Goal: Task Accomplishment & Management: Complete application form

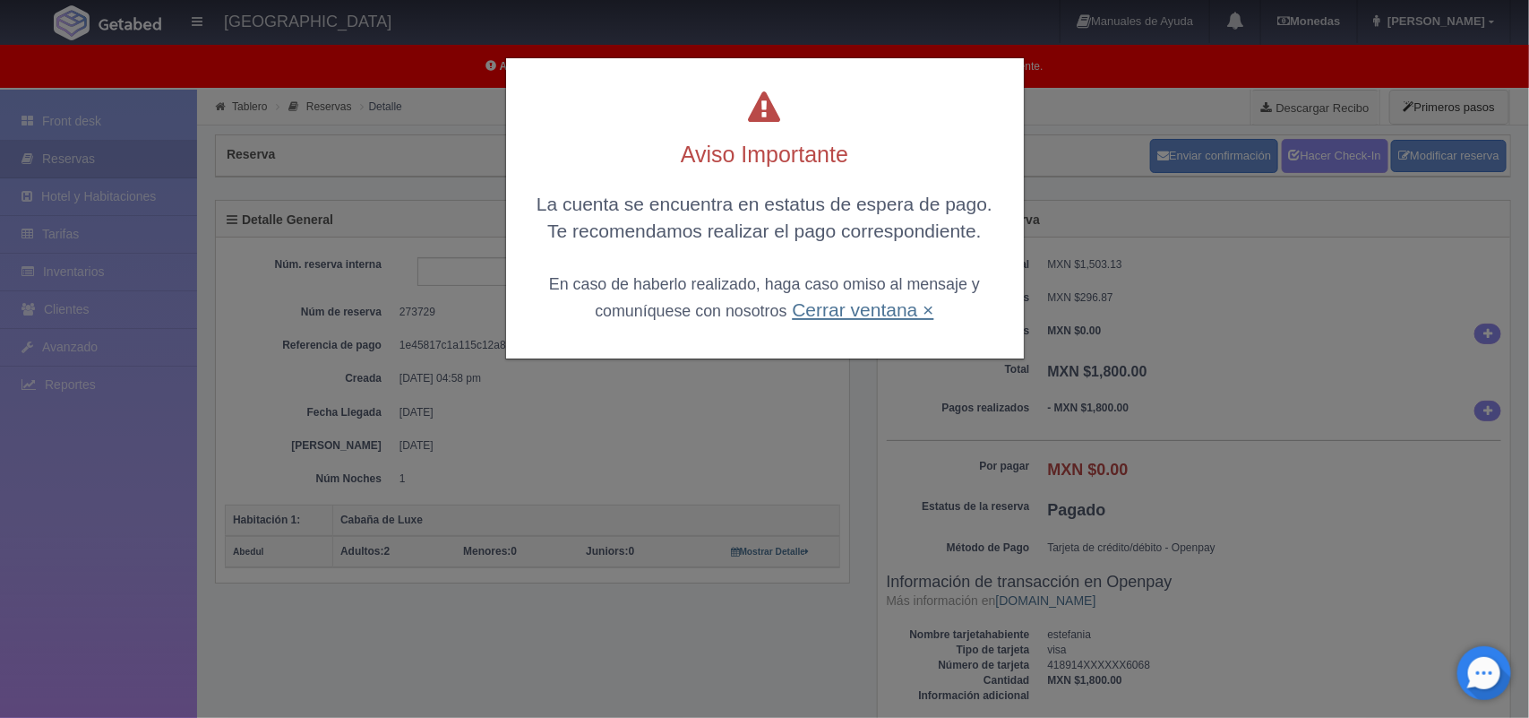
click at [844, 302] on link "Cerrar ventana ×" at bounding box center [863, 309] width 142 height 21
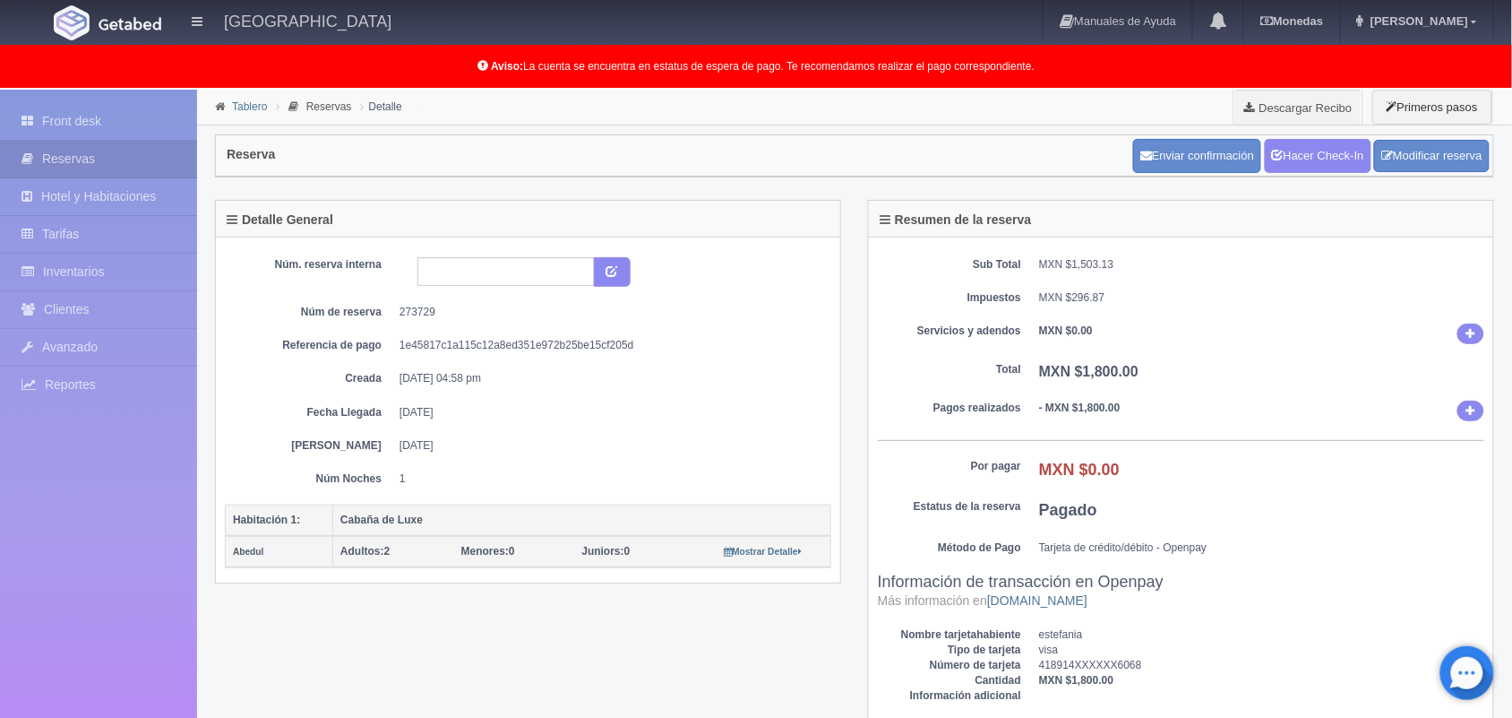
click at [251, 108] on link "Tablero" at bounding box center [249, 106] width 35 height 13
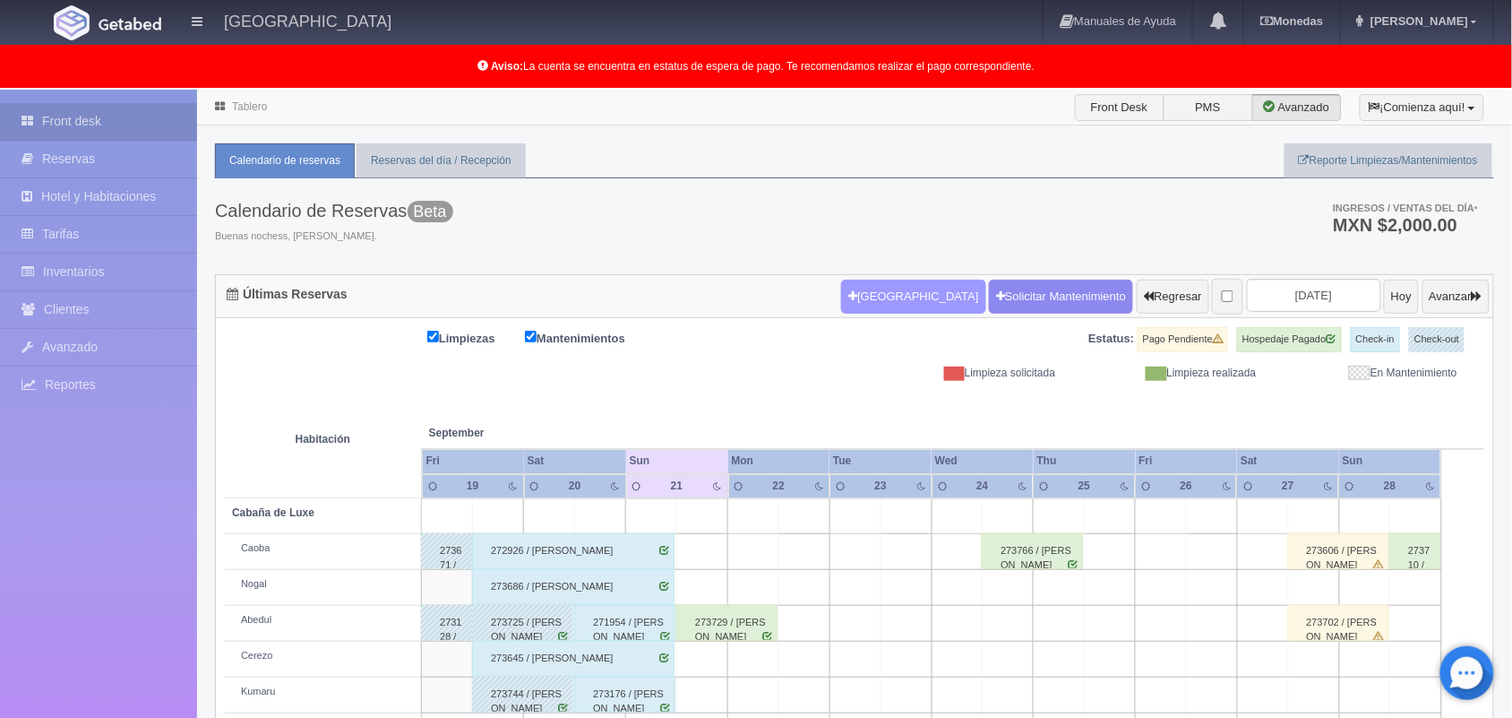
click at [856, 309] on button "Nueva Reserva" at bounding box center [913, 297] width 144 height 34
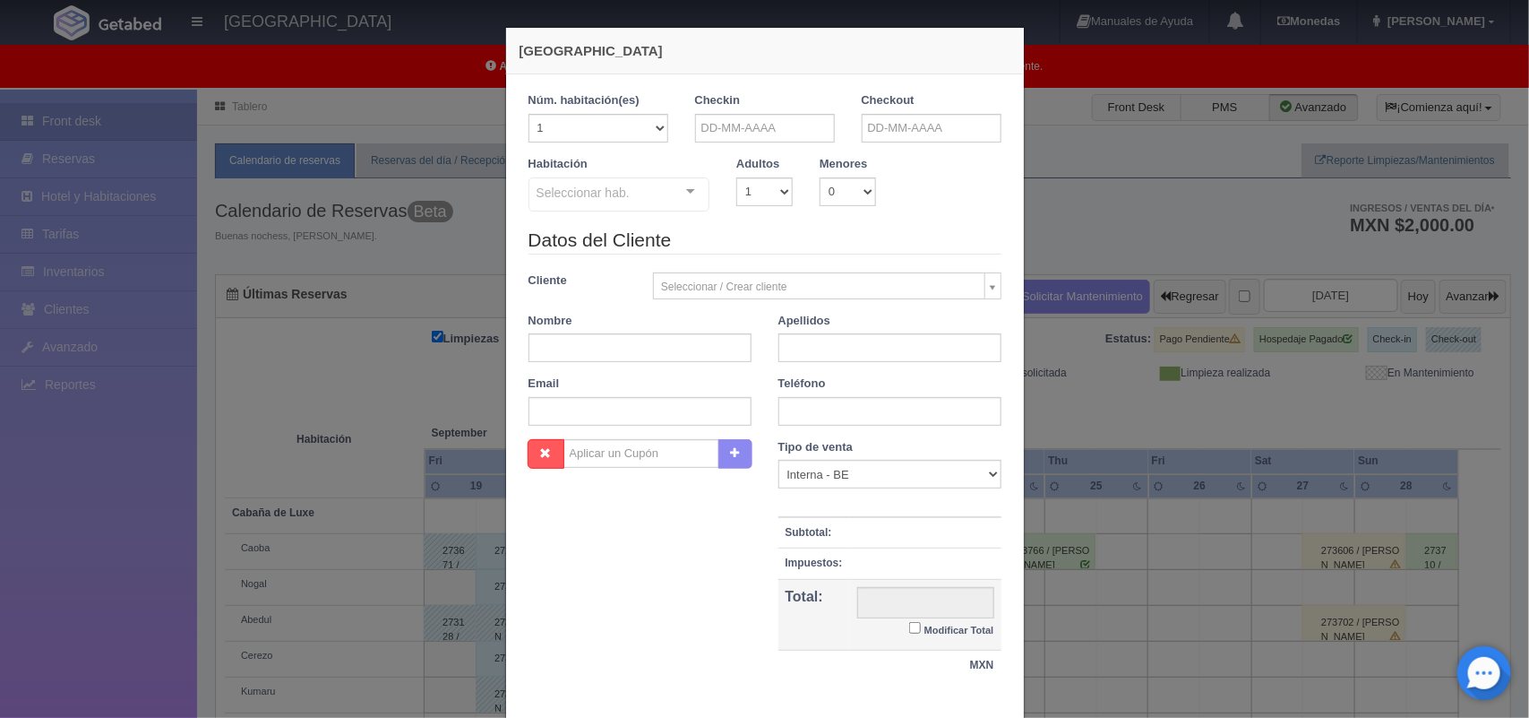
checkbox input "false"
click at [727, 137] on input "text" at bounding box center [765, 128] width 140 height 29
click at [700, 298] on link "21" at bounding box center [702, 295] width 23 height 26
type input "21-09-2025"
checkbox input "false"
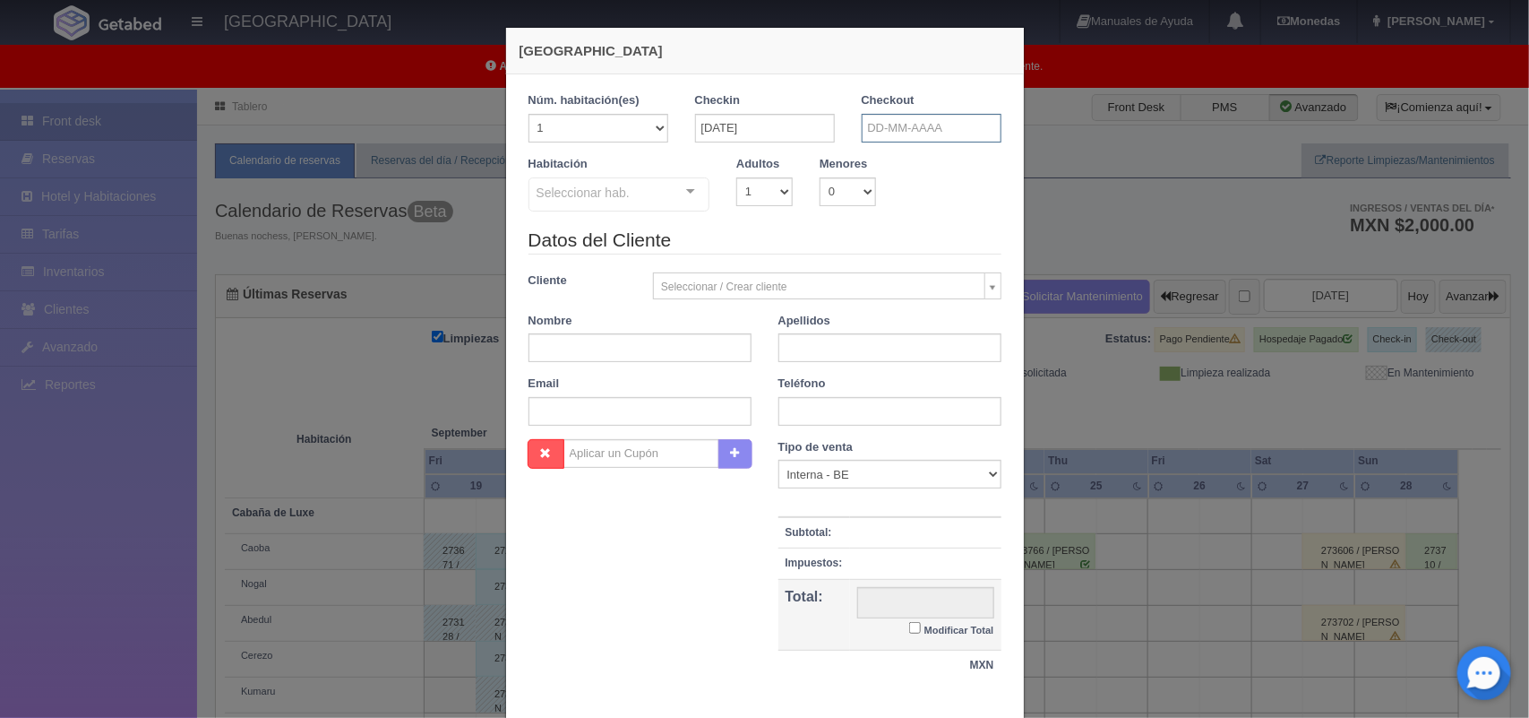
click at [893, 130] on input "text" at bounding box center [932, 128] width 140 height 29
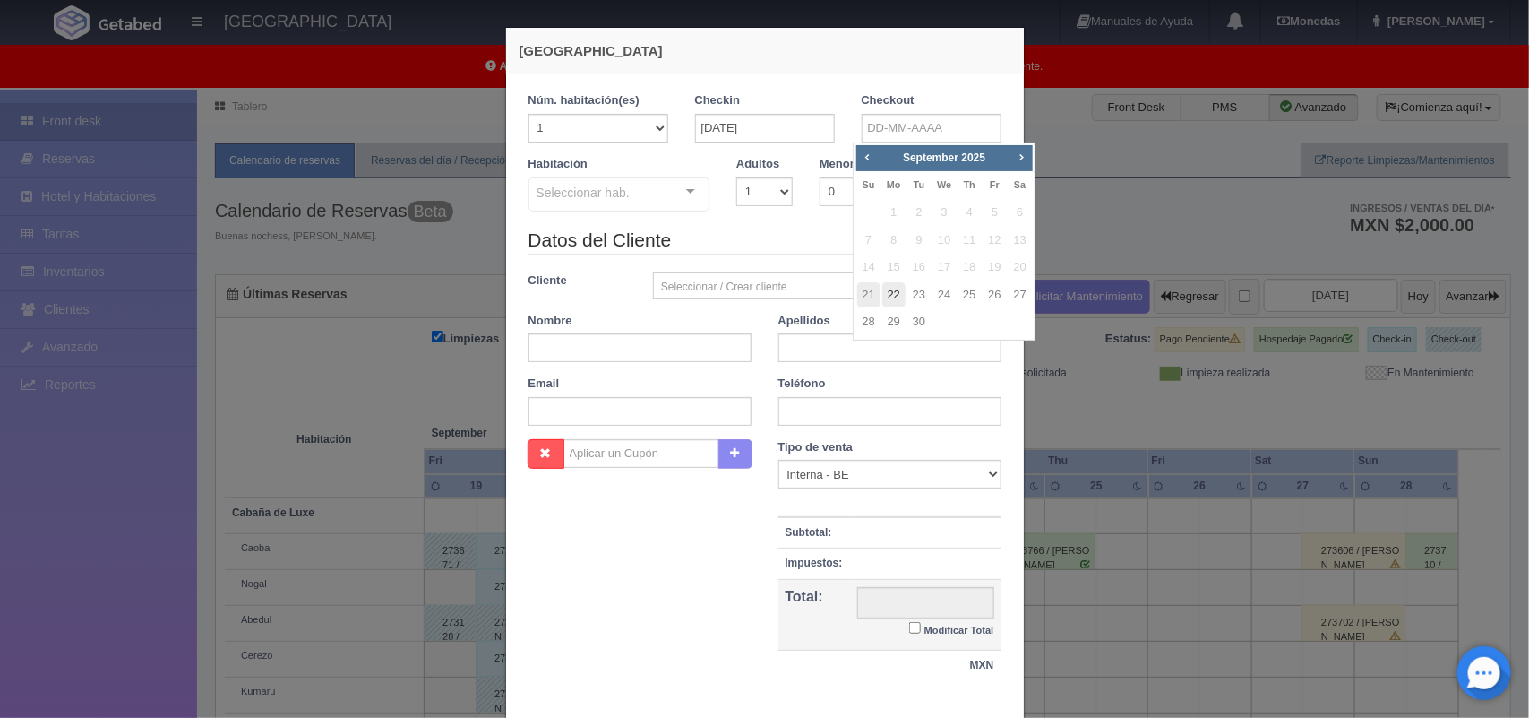
click at [894, 294] on link "22" at bounding box center [893, 295] width 23 height 26
type input "22-09-2025"
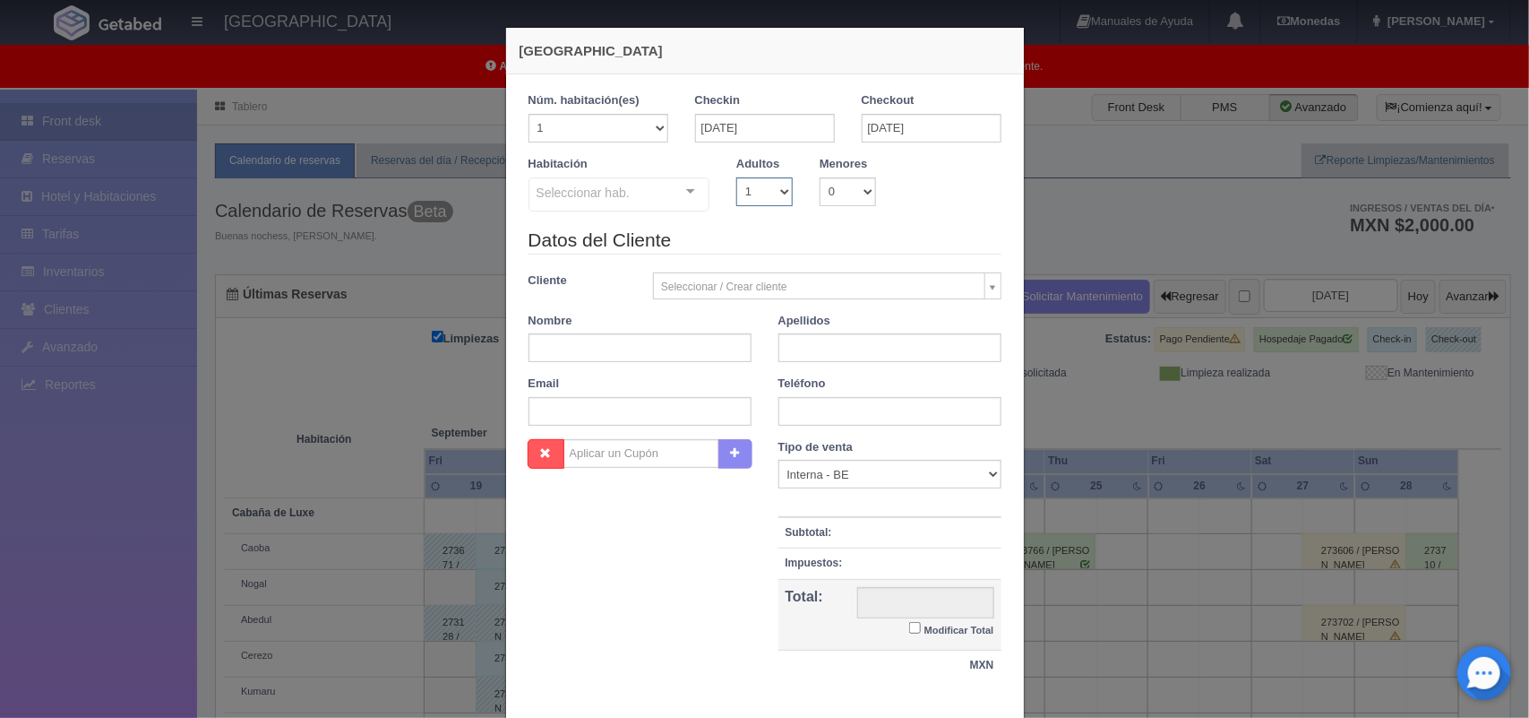
checkbox input "false"
click at [757, 191] on select "1 2 3 4 5 6 7 8 9 10" at bounding box center [764, 191] width 56 height 29
select select "2"
click at [736, 177] on select "1 2 3 4 5 6 7 8 9 10" at bounding box center [764, 191] width 56 height 29
click at [688, 185] on div at bounding box center [691, 191] width 36 height 27
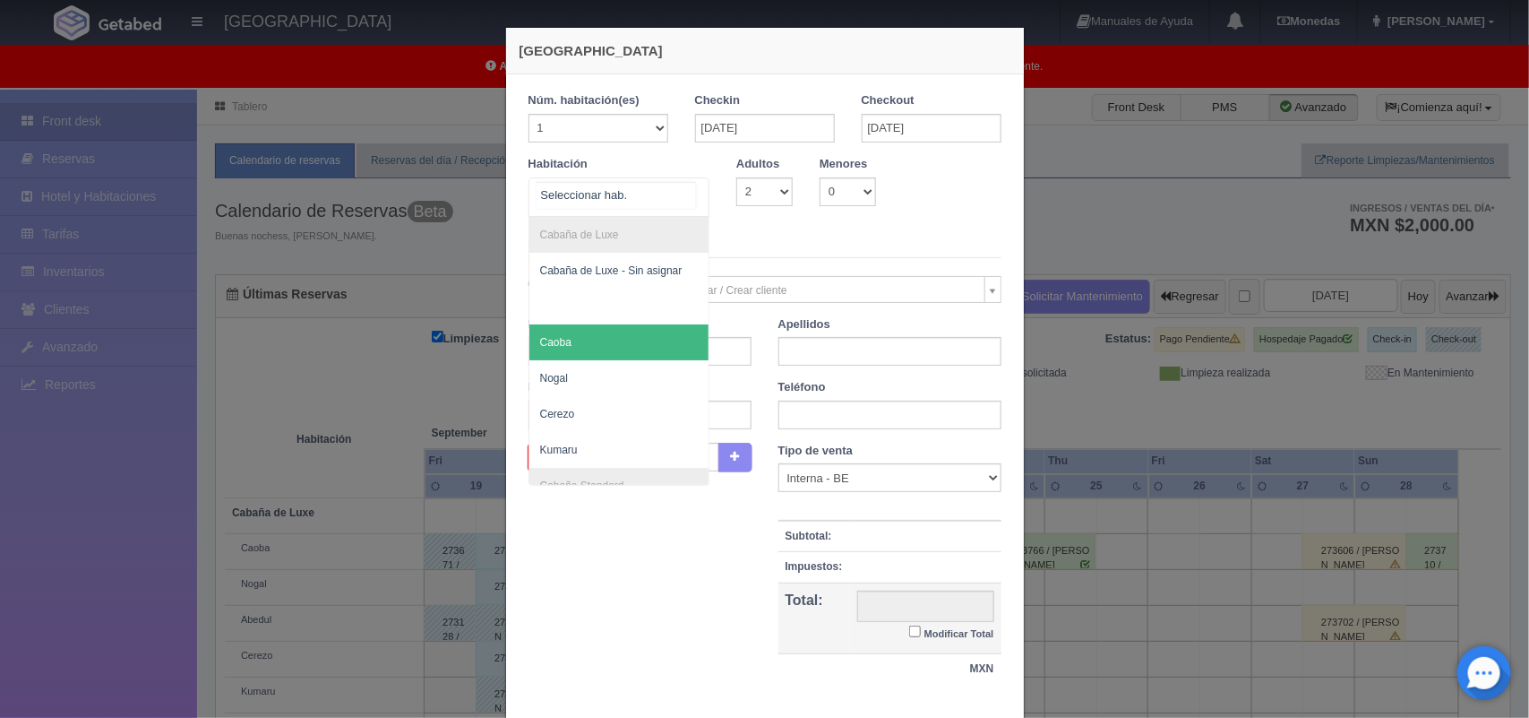
scroll to position [251, 0]
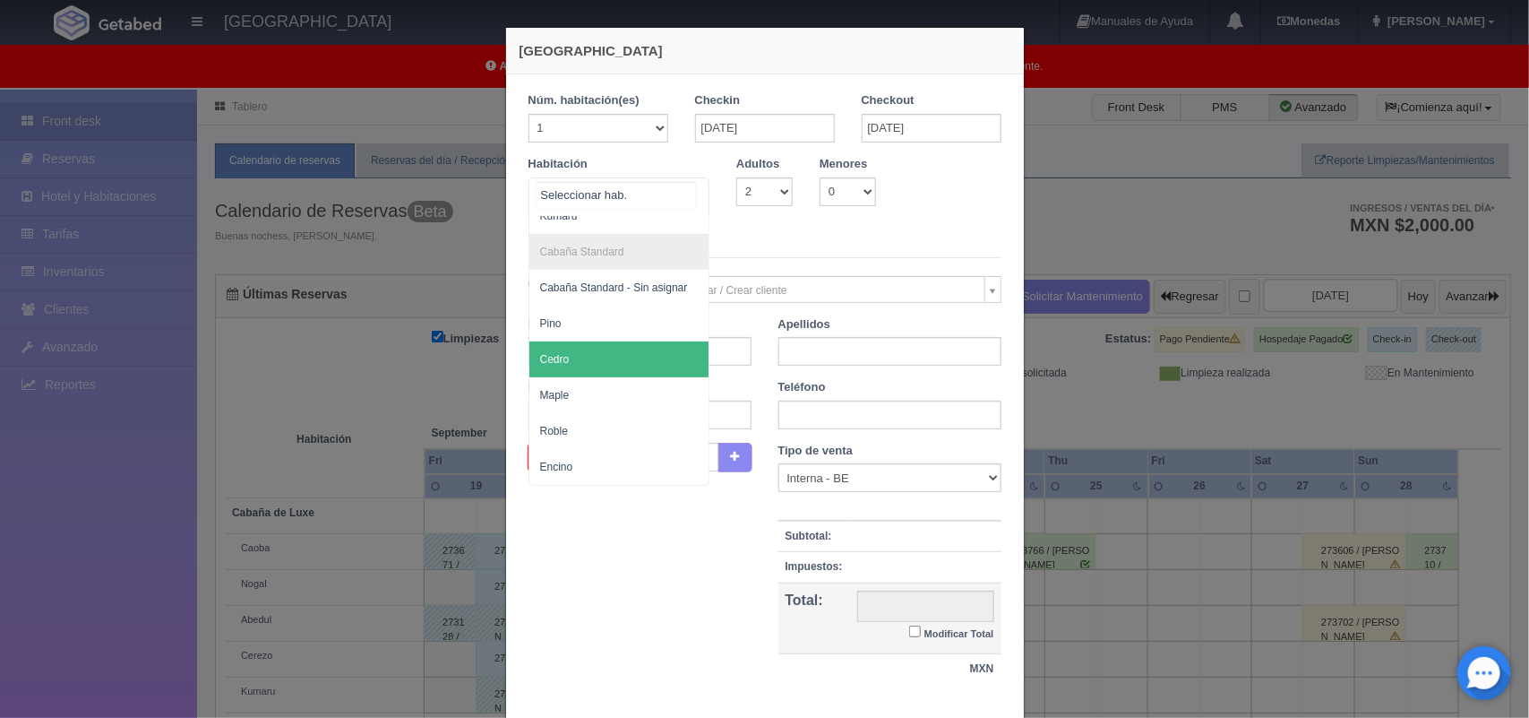
click at [632, 341] on span "Cedro" at bounding box center [619, 359] width 180 height 36
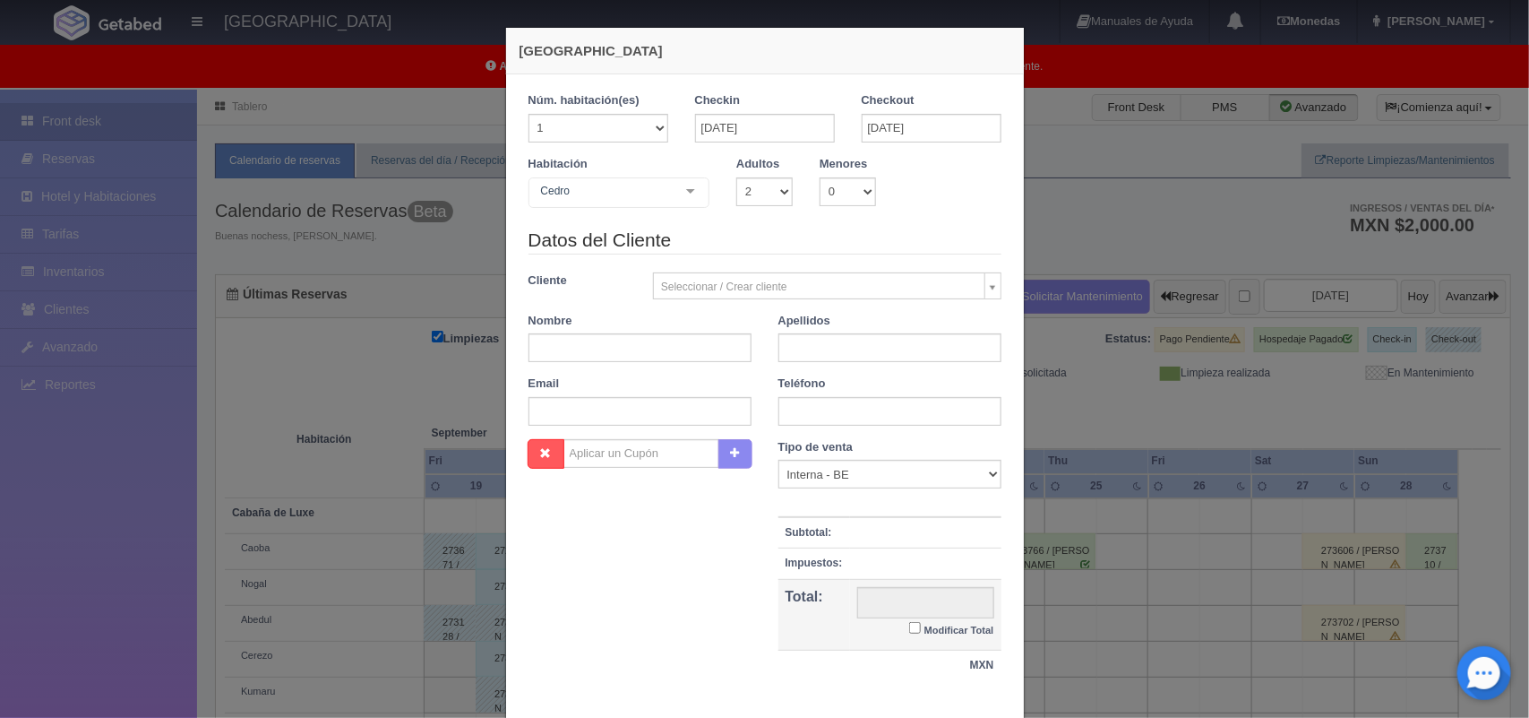
checkbox input "false"
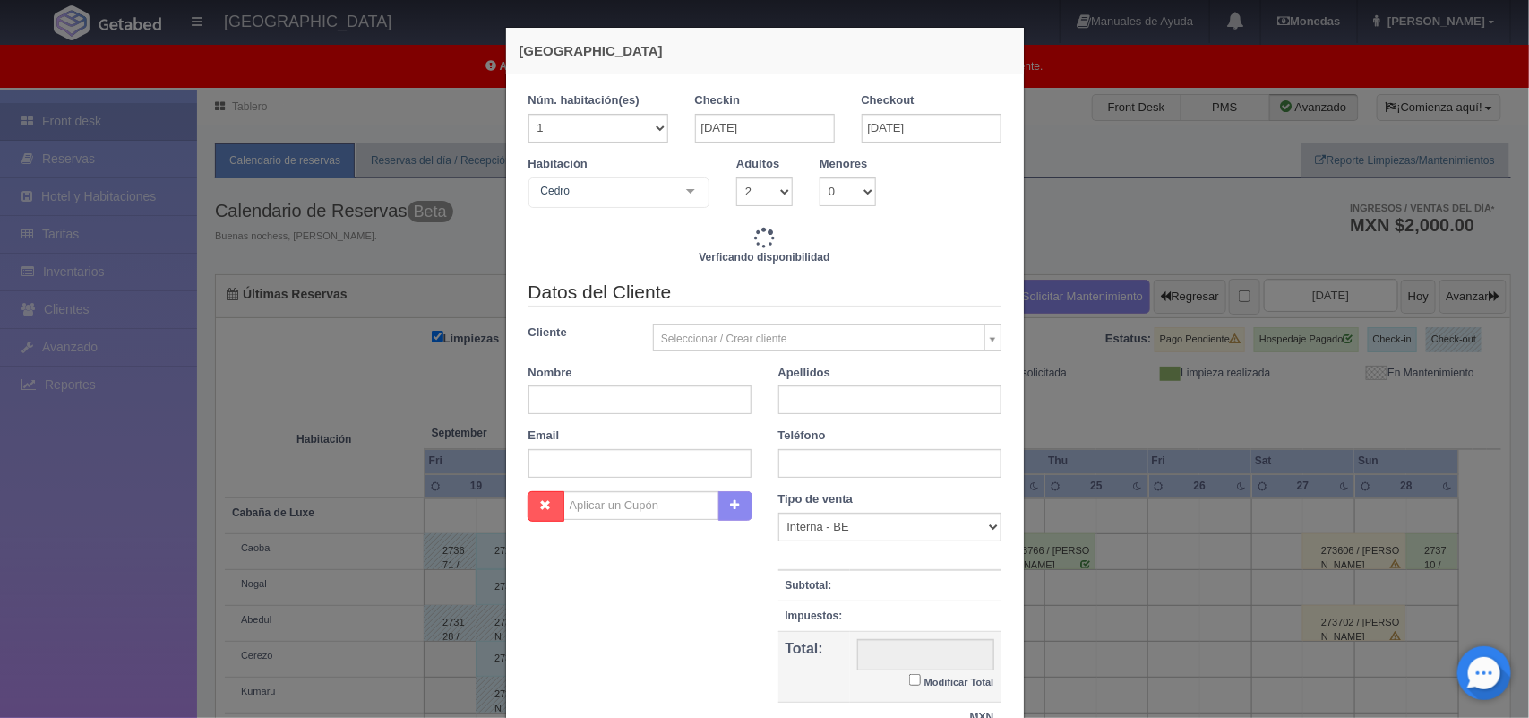
type input "1600.00"
checkbox input "false"
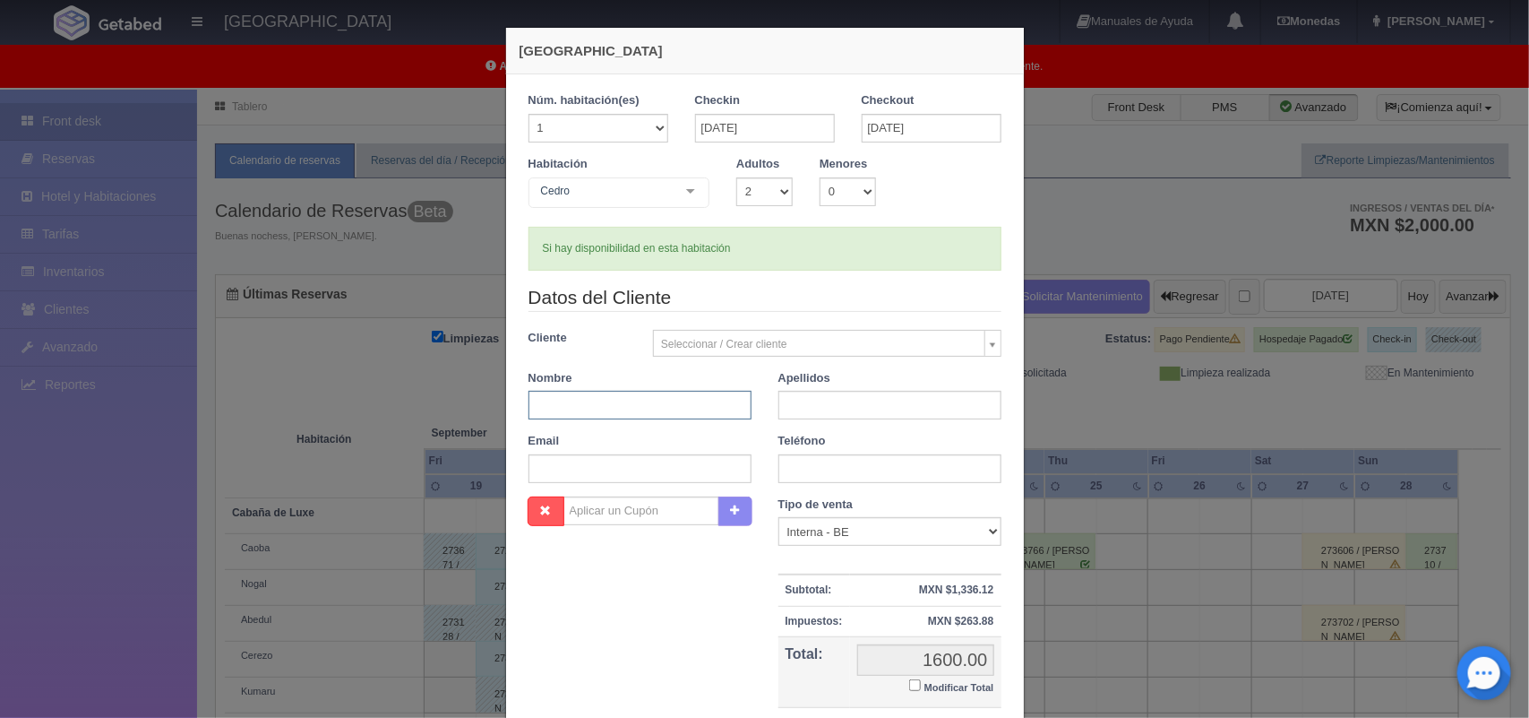
click at [660, 404] on input "text" at bounding box center [640, 405] width 223 height 29
type input "Aldo"
click at [788, 399] on input "text" at bounding box center [889, 405] width 223 height 29
type input "Acosta Gonzalez"
click at [854, 471] on input "text" at bounding box center [889, 468] width 223 height 29
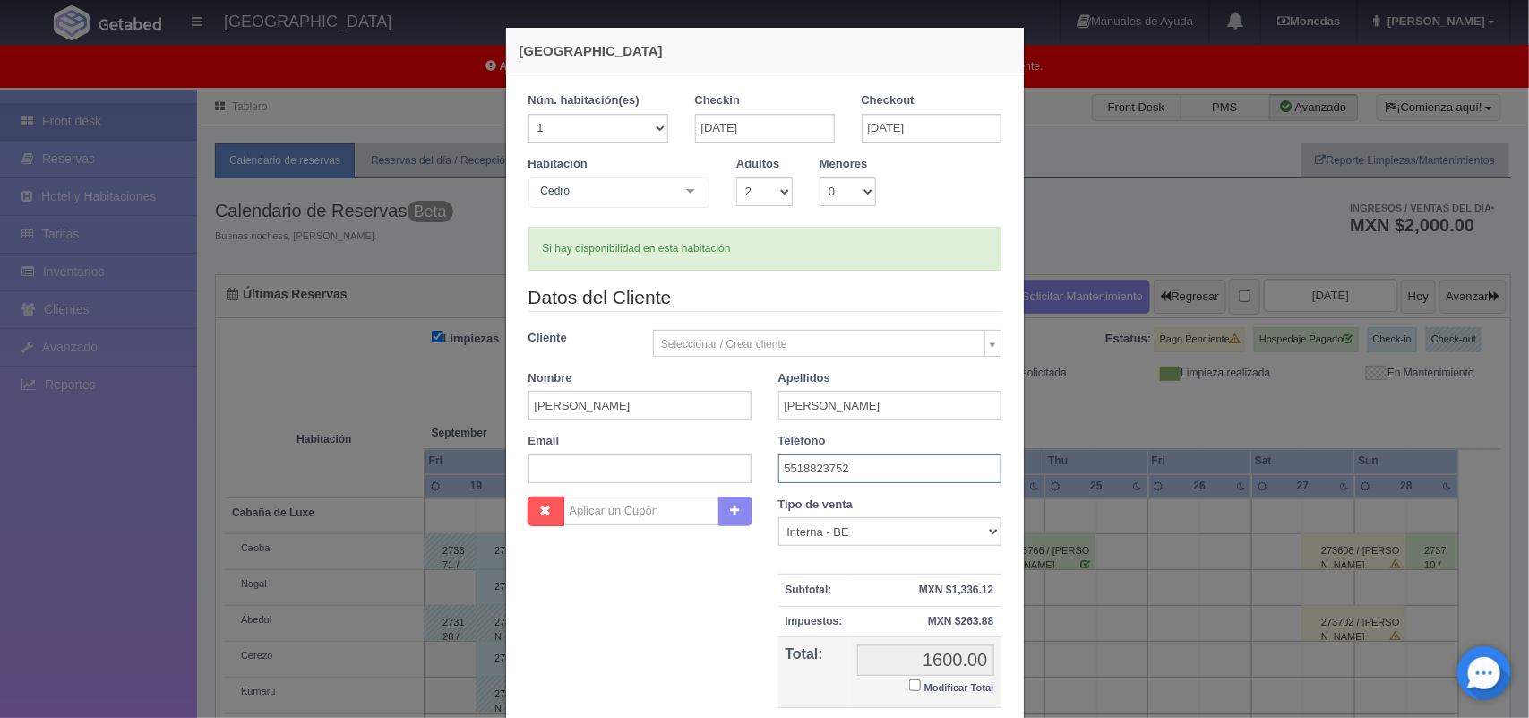
type input "5518823752"
click at [909, 690] on input "Modificar Total" at bounding box center [915, 685] width 12 height 12
checkbox input "true"
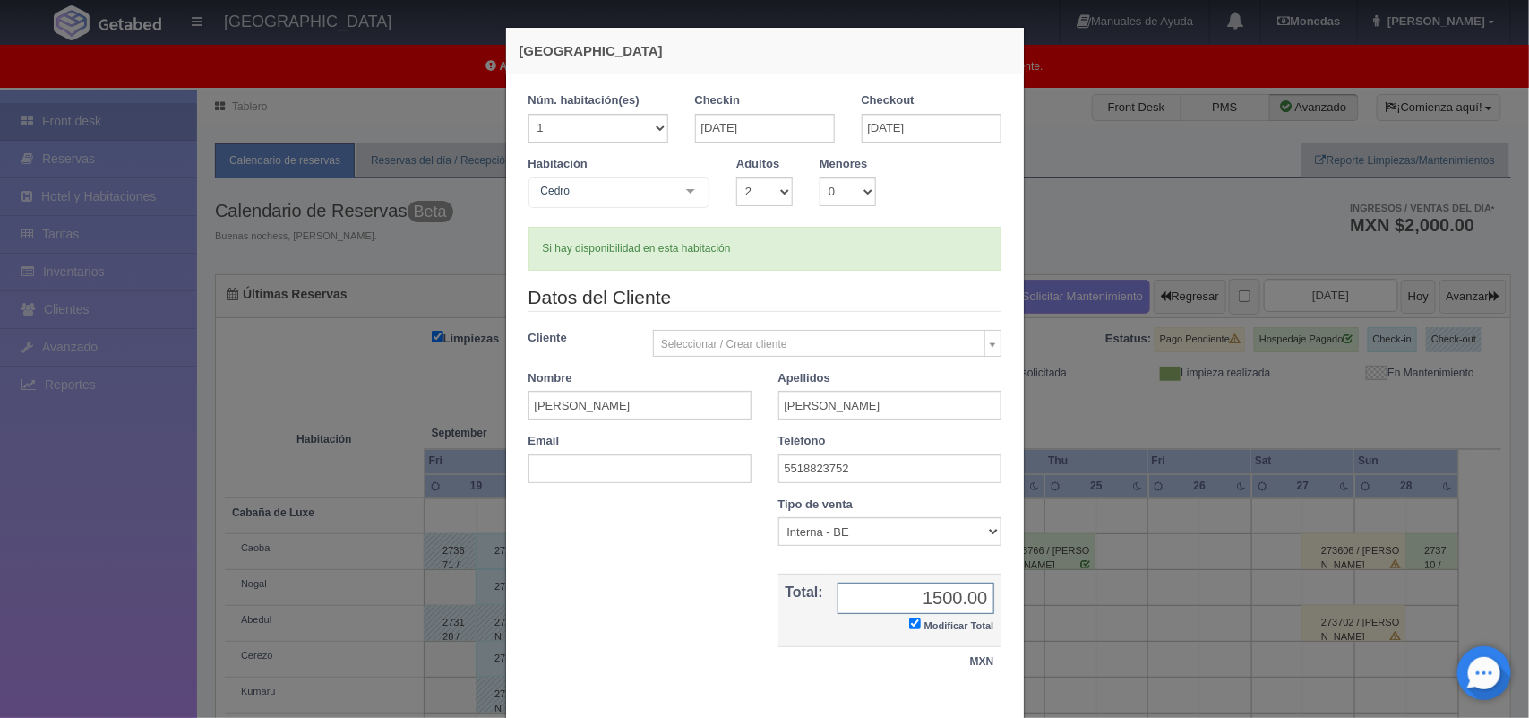
scroll to position [103, 0]
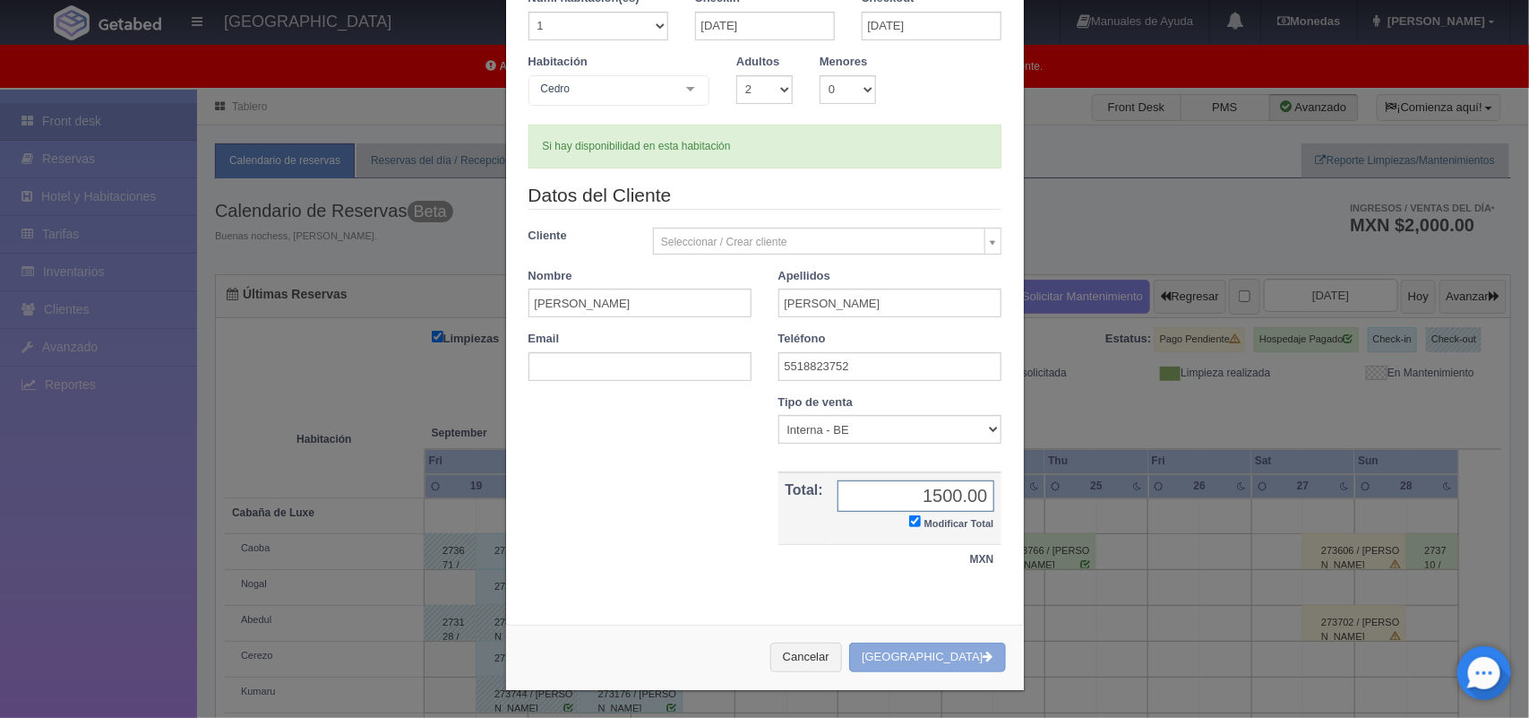
type input "1500.00"
click at [959, 649] on button "[GEOGRAPHIC_DATA]" at bounding box center [927, 657] width 156 height 30
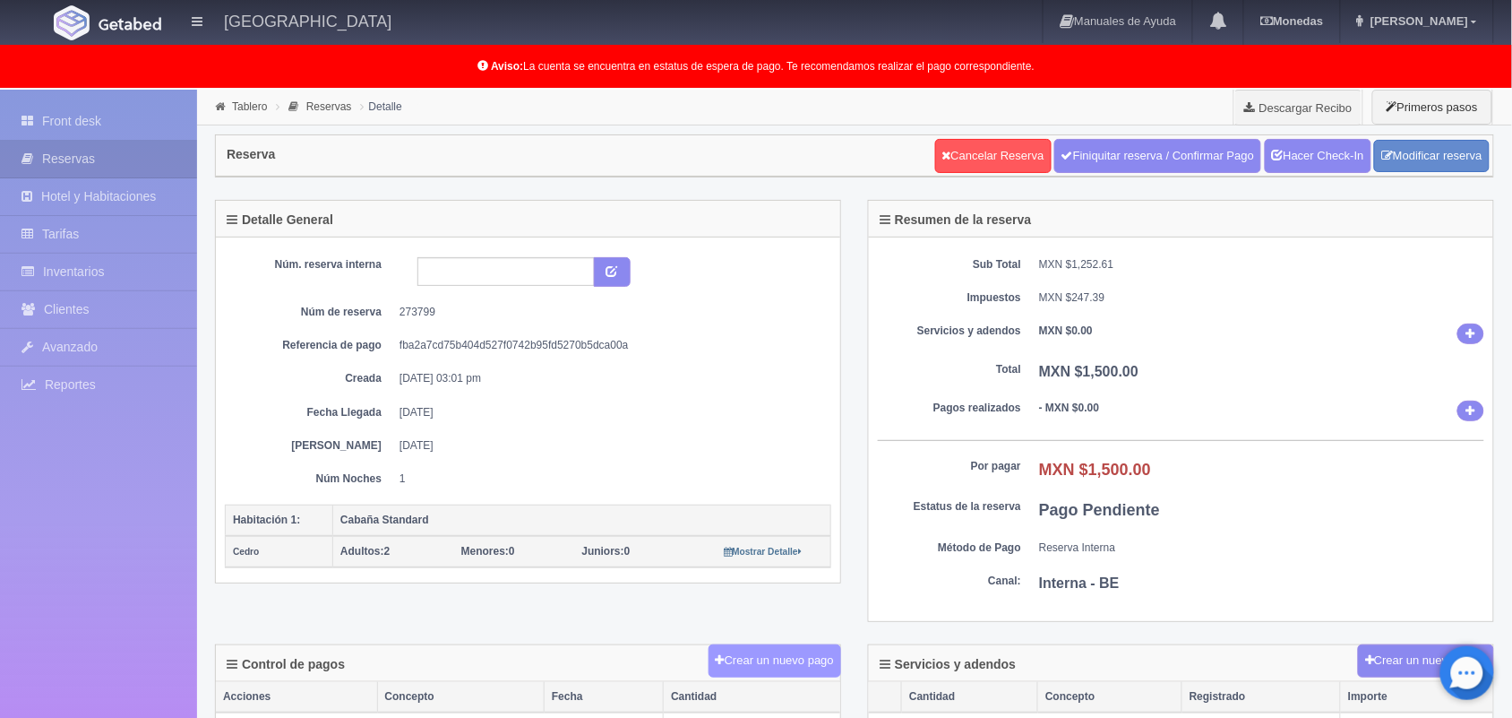
click at [760, 656] on button "Crear un nuevo pago" at bounding box center [775, 660] width 133 height 33
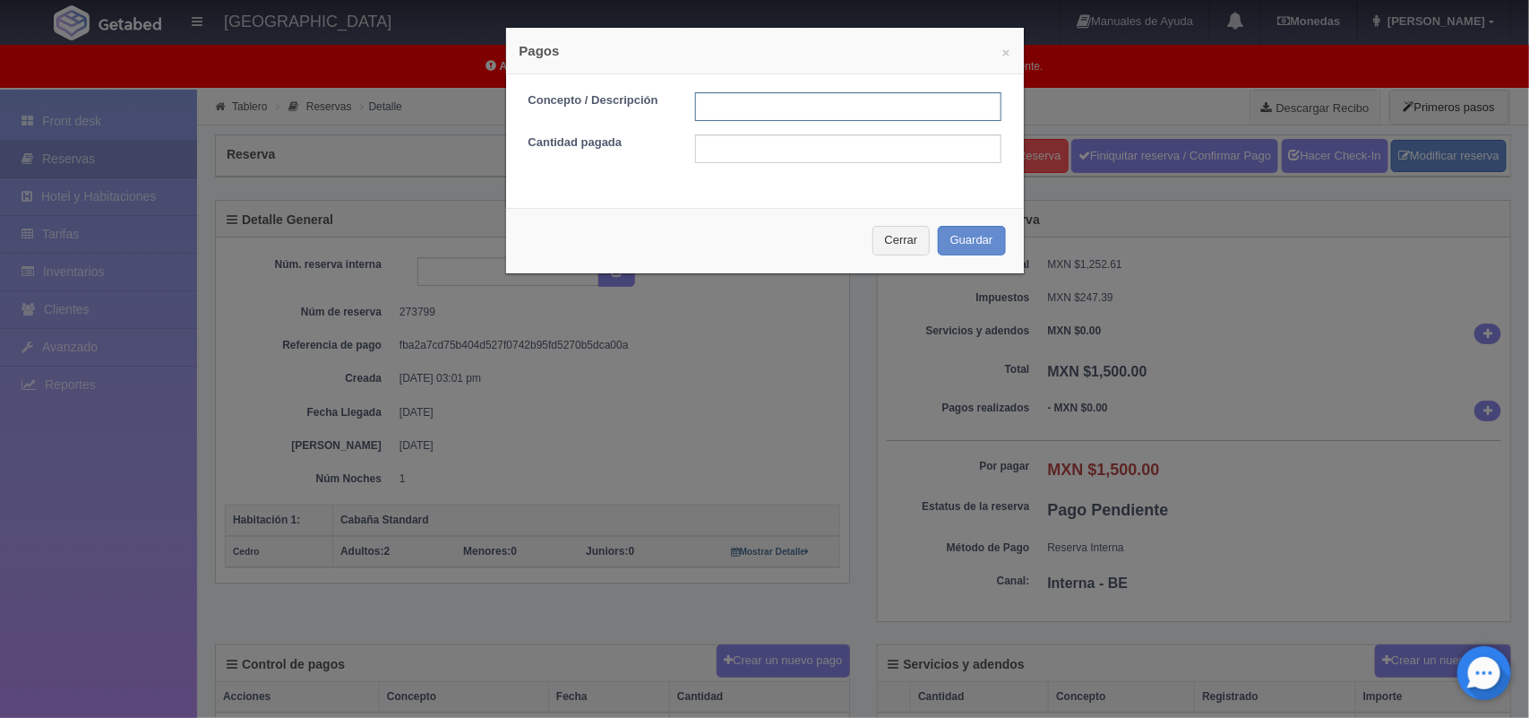
click at [759, 103] on input "text" at bounding box center [848, 106] width 306 height 29
type input "pago con tarjeta [DATE]"
click at [851, 151] on input "text" at bounding box center [848, 148] width 306 height 29
type input "1500.00"
click at [951, 244] on button "Guardar" at bounding box center [972, 241] width 68 height 30
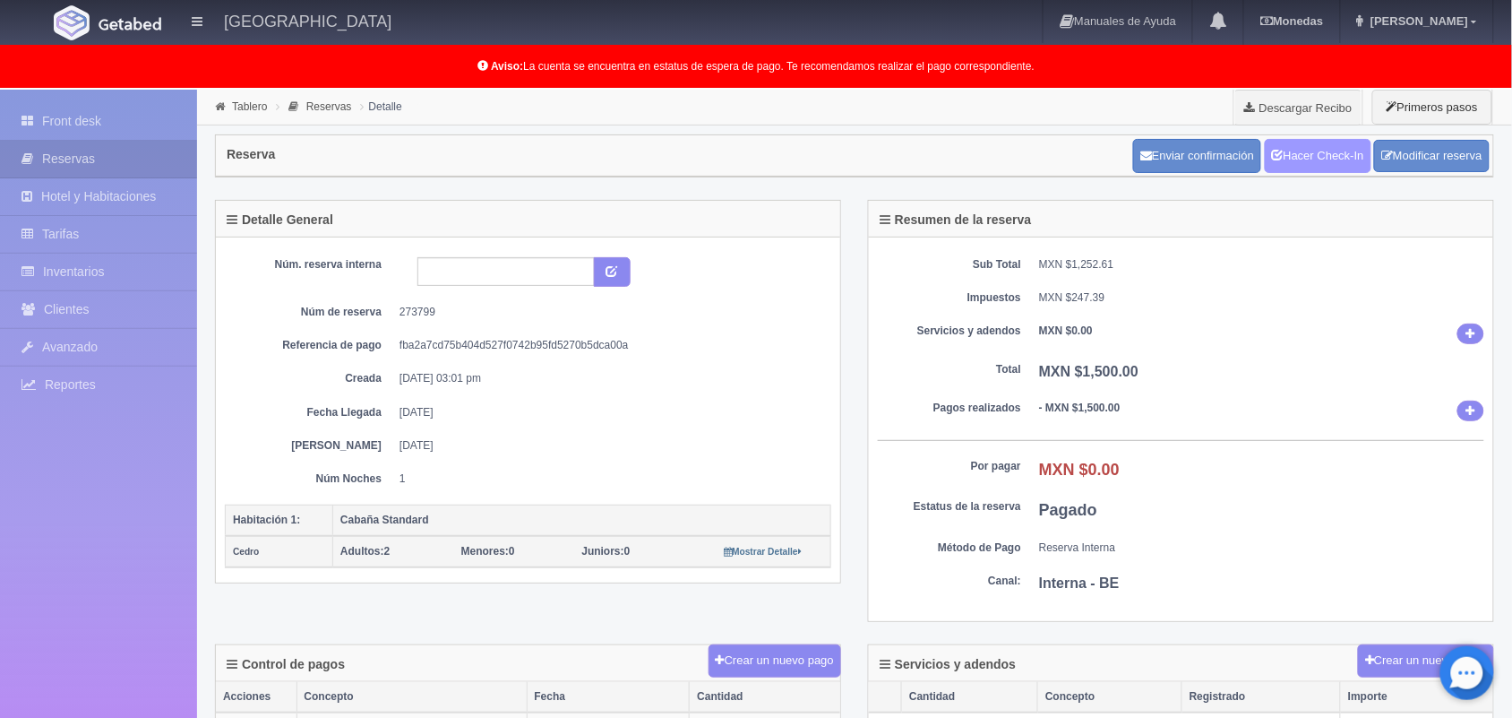
click at [1302, 153] on link "Hacer Check-In" at bounding box center [1318, 156] width 107 height 34
click at [254, 108] on link "Tablero" at bounding box center [249, 106] width 35 height 13
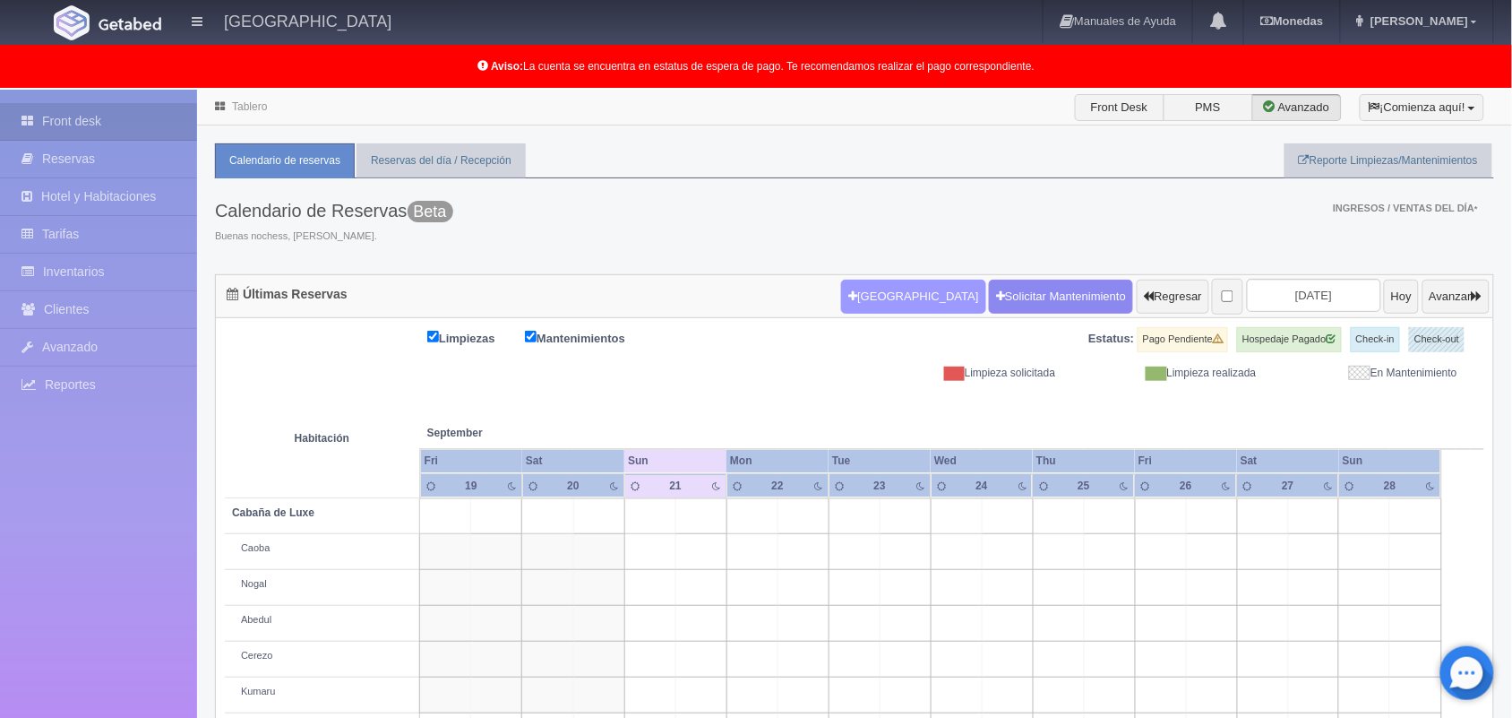
click at [891, 292] on button "[GEOGRAPHIC_DATA]" at bounding box center [913, 297] width 144 height 34
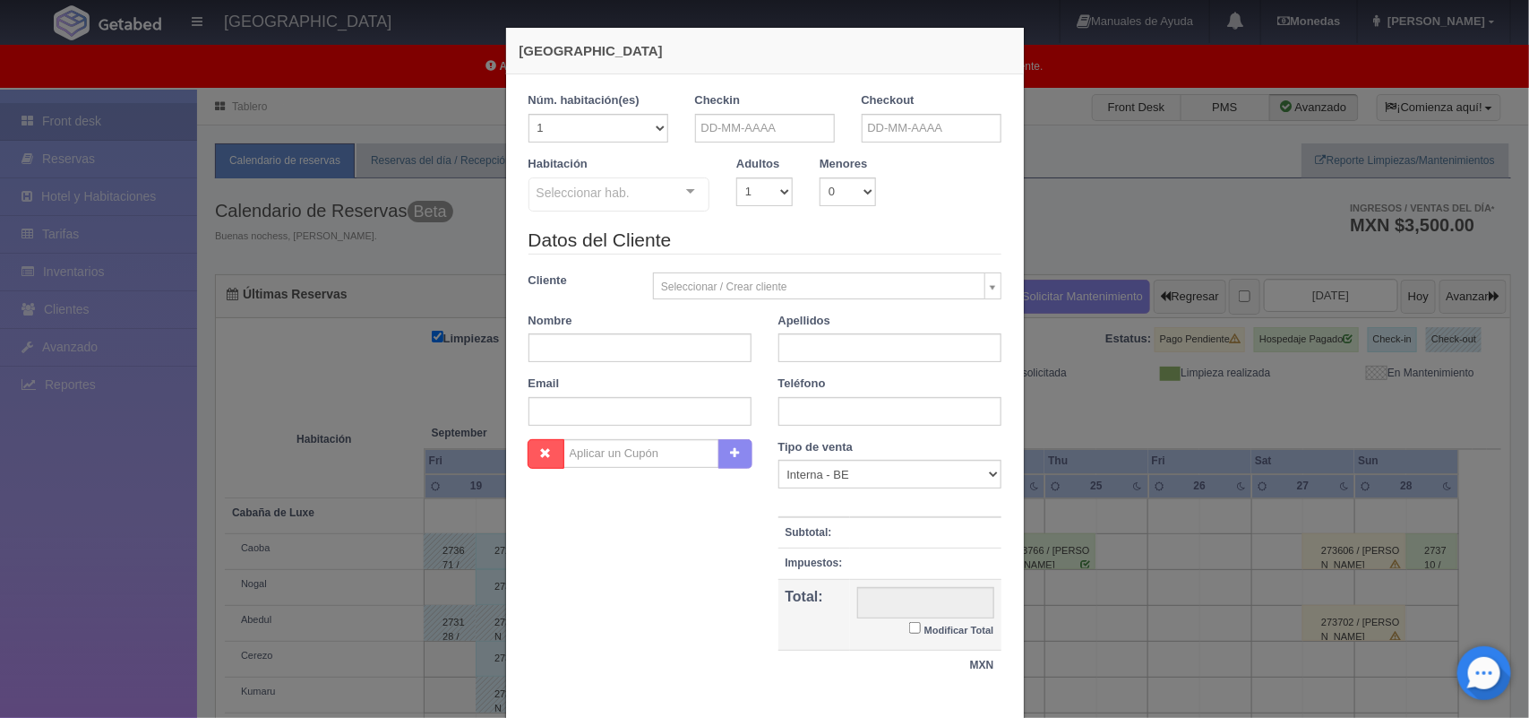
checkbox input "false"
click at [759, 126] on input "text" at bounding box center [765, 128] width 140 height 29
click at [724, 293] on link "22" at bounding box center [727, 295] width 23 height 26
type input "[DATE]"
checkbox input "false"
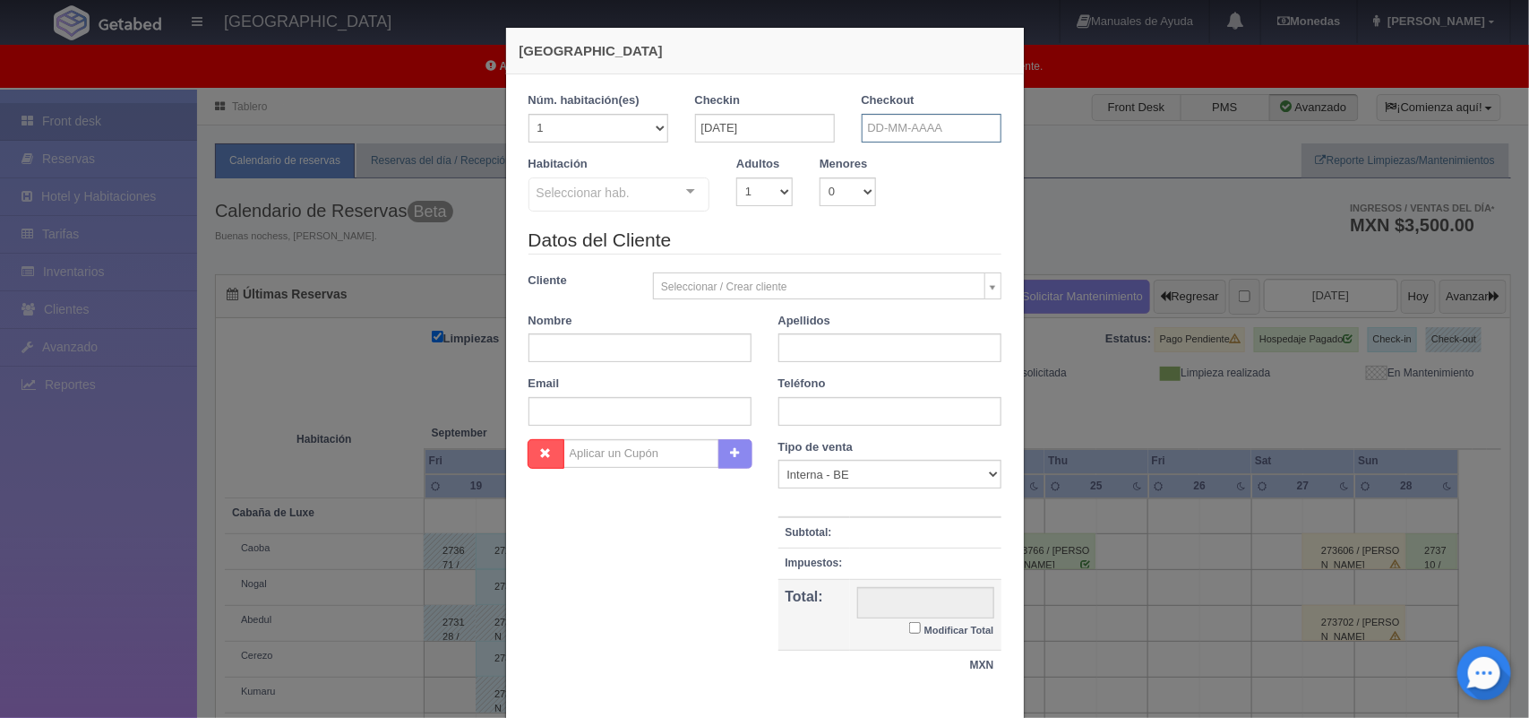
click at [892, 115] on input "text" at bounding box center [932, 128] width 140 height 29
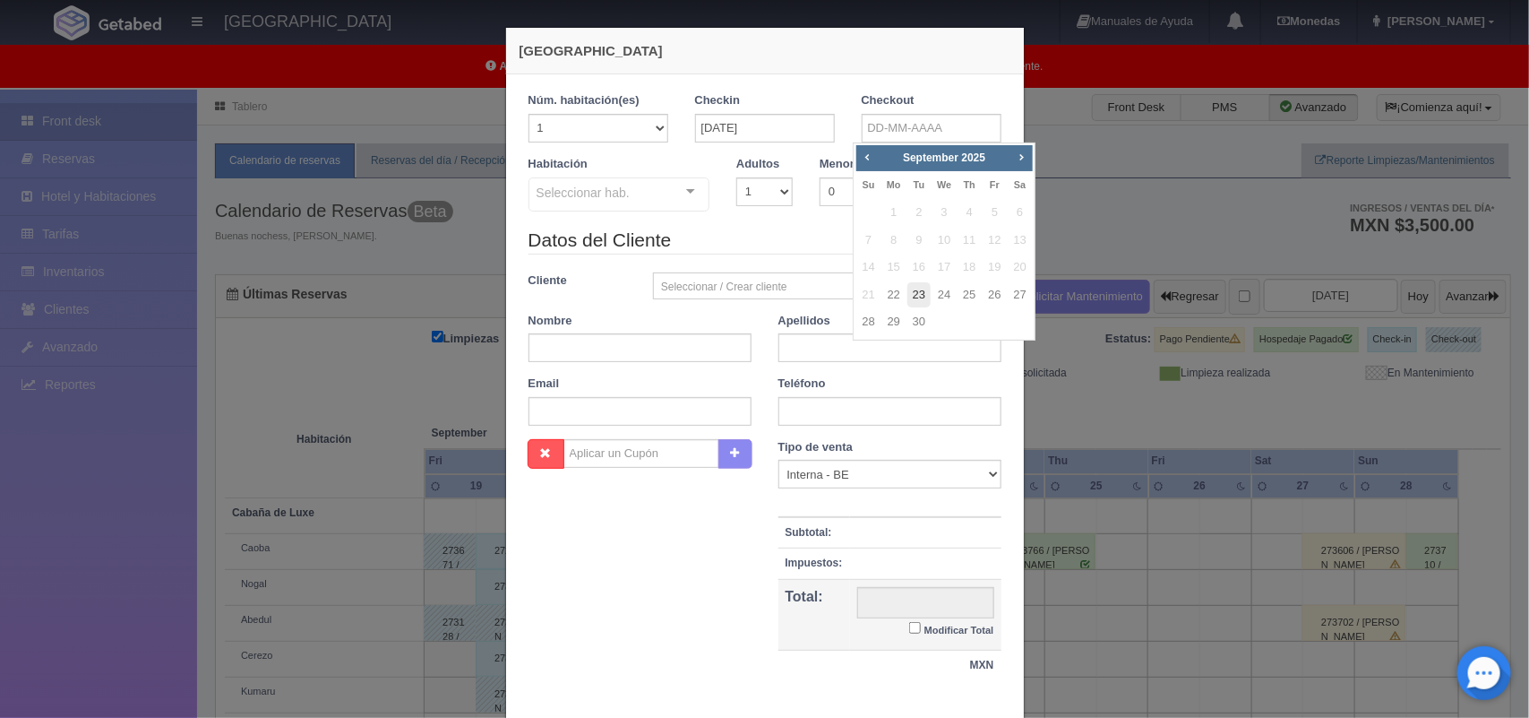
click at [924, 292] on link "23" at bounding box center [919, 295] width 23 height 26
type input "23-09-2025"
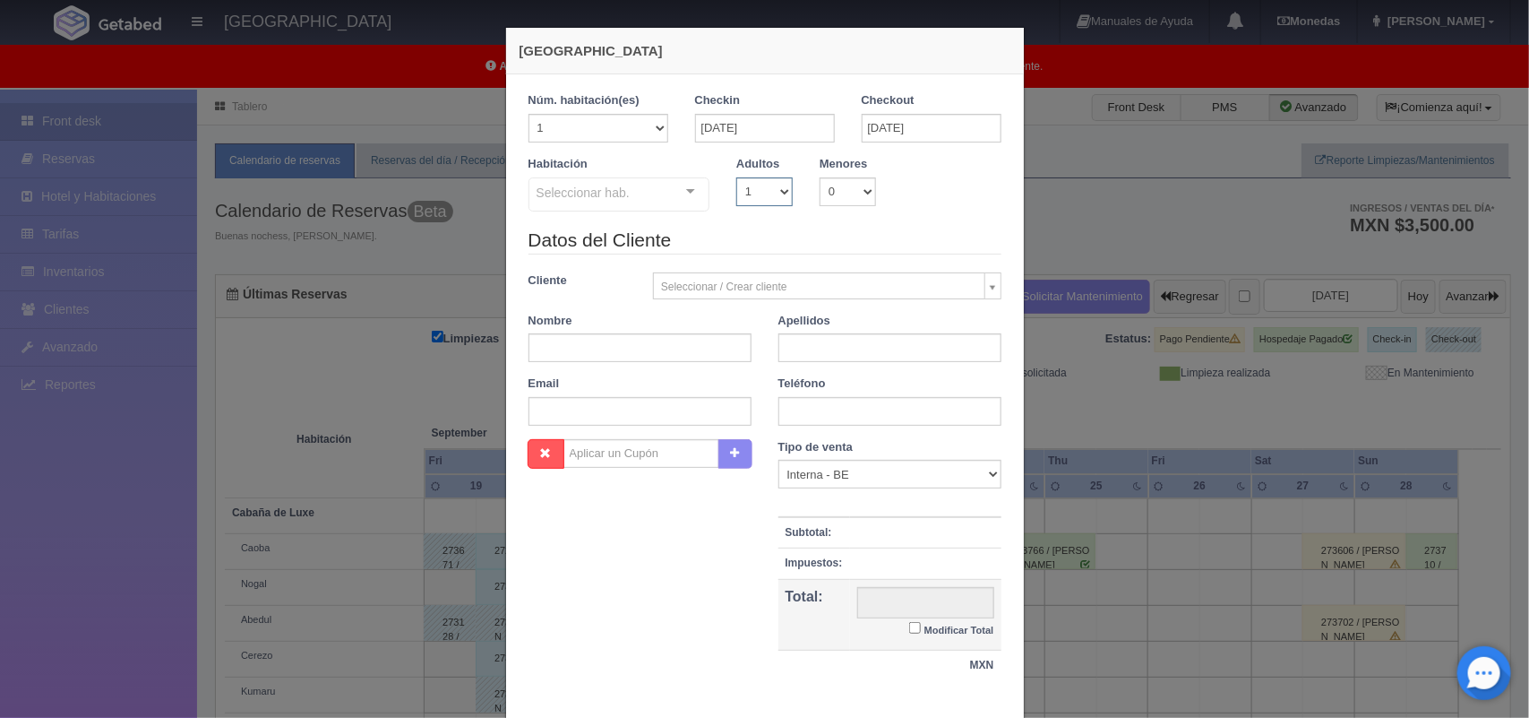
checkbox input "false"
click at [742, 189] on select "1 2 3 4 5 6 7 8 9 10" at bounding box center [764, 191] width 56 height 29
select select "2"
click at [736, 177] on select "1 2 3 4 5 6 7 8 9 10" at bounding box center [764, 191] width 56 height 29
click at [675, 190] on div "Seleccionar hab. Cabaña de Luxe Cabaña de Luxe - Sin asignar Caoba Nogal Abedul…" at bounding box center [620, 195] width 182 height 36
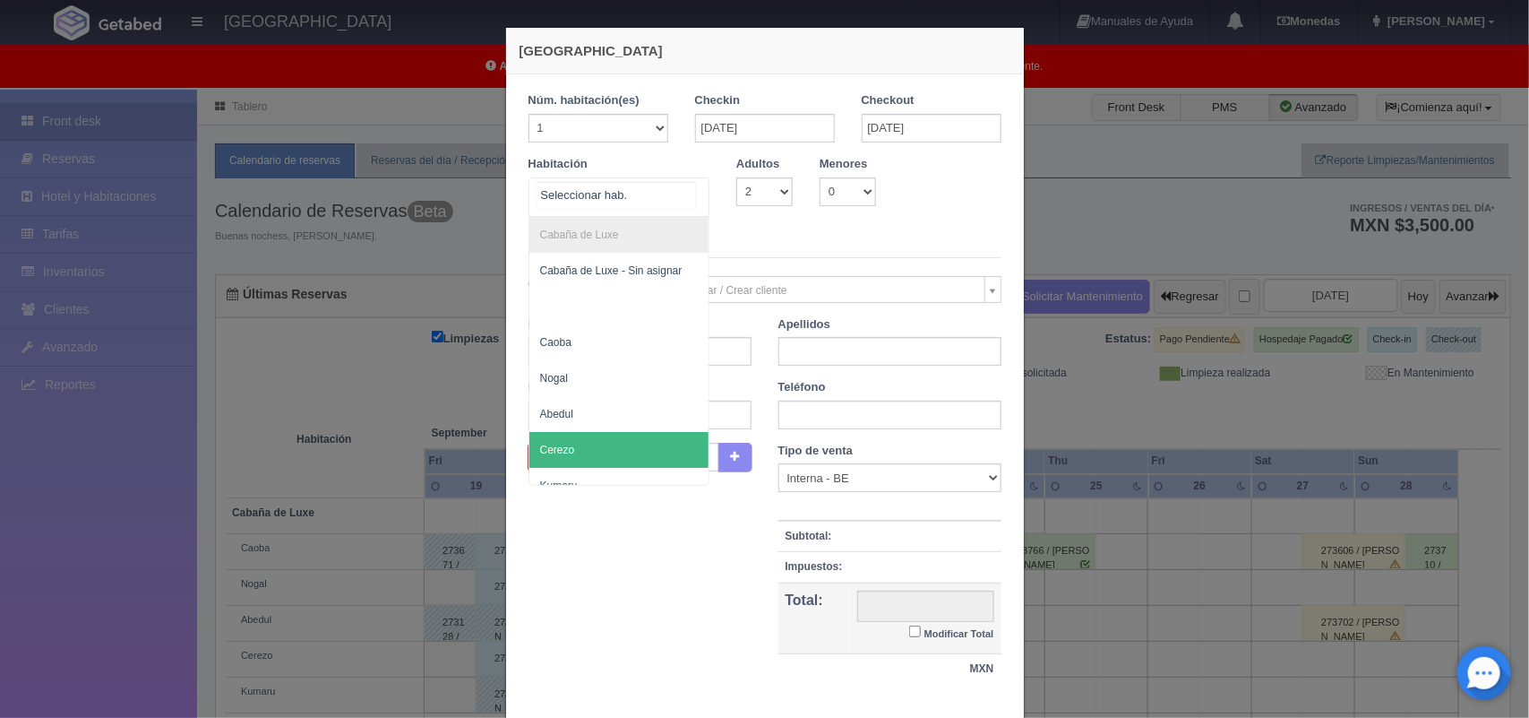
scroll to position [45, 0]
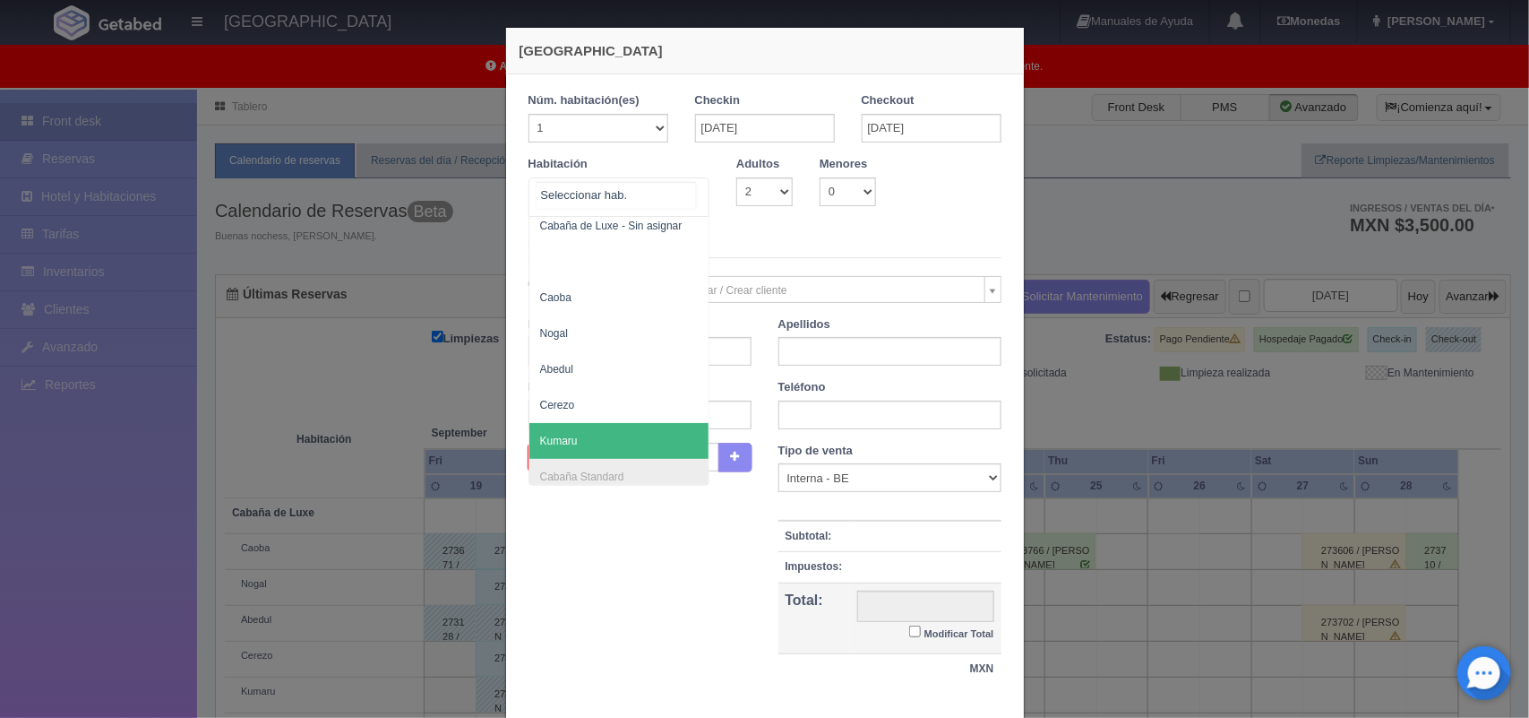
click at [667, 450] on span "Kumaru" at bounding box center [619, 441] width 180 height 36
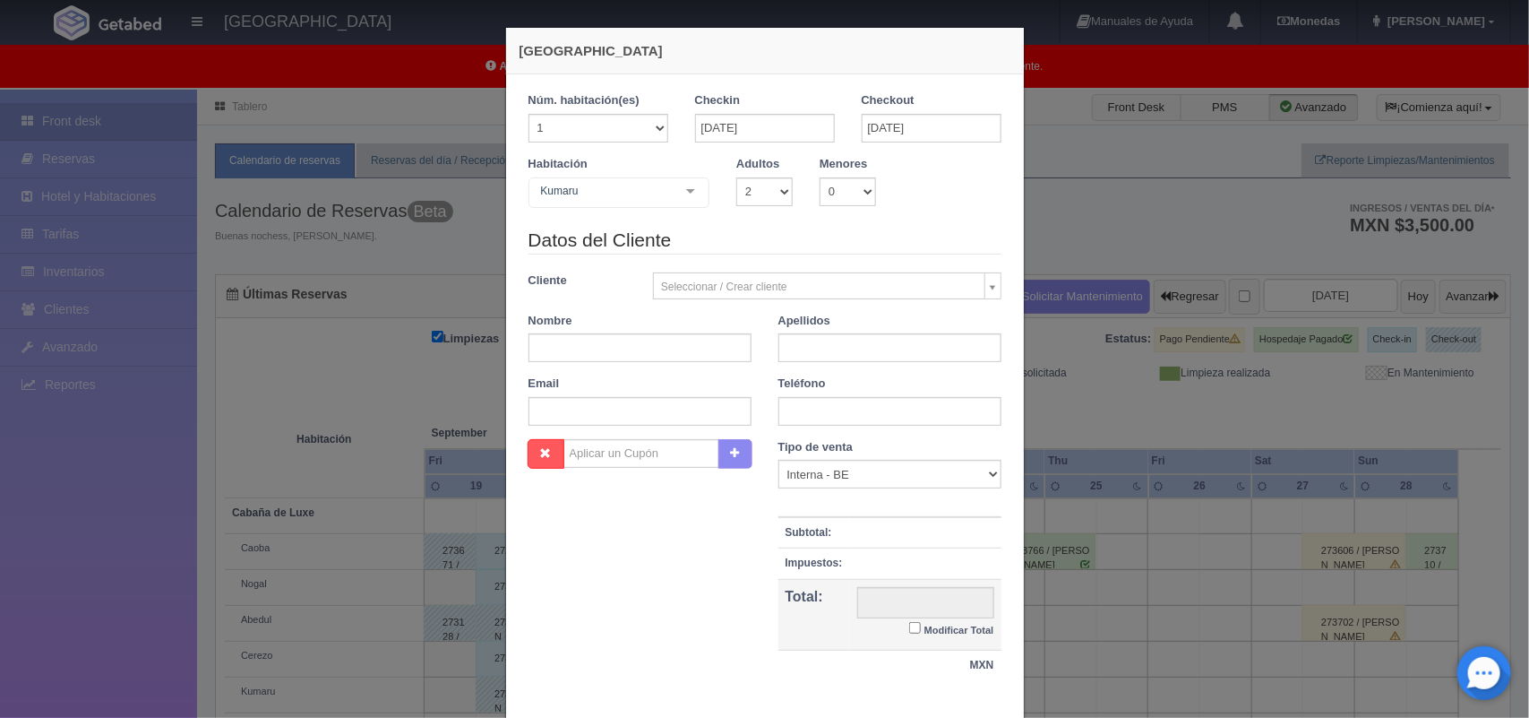
checkbox input "false"
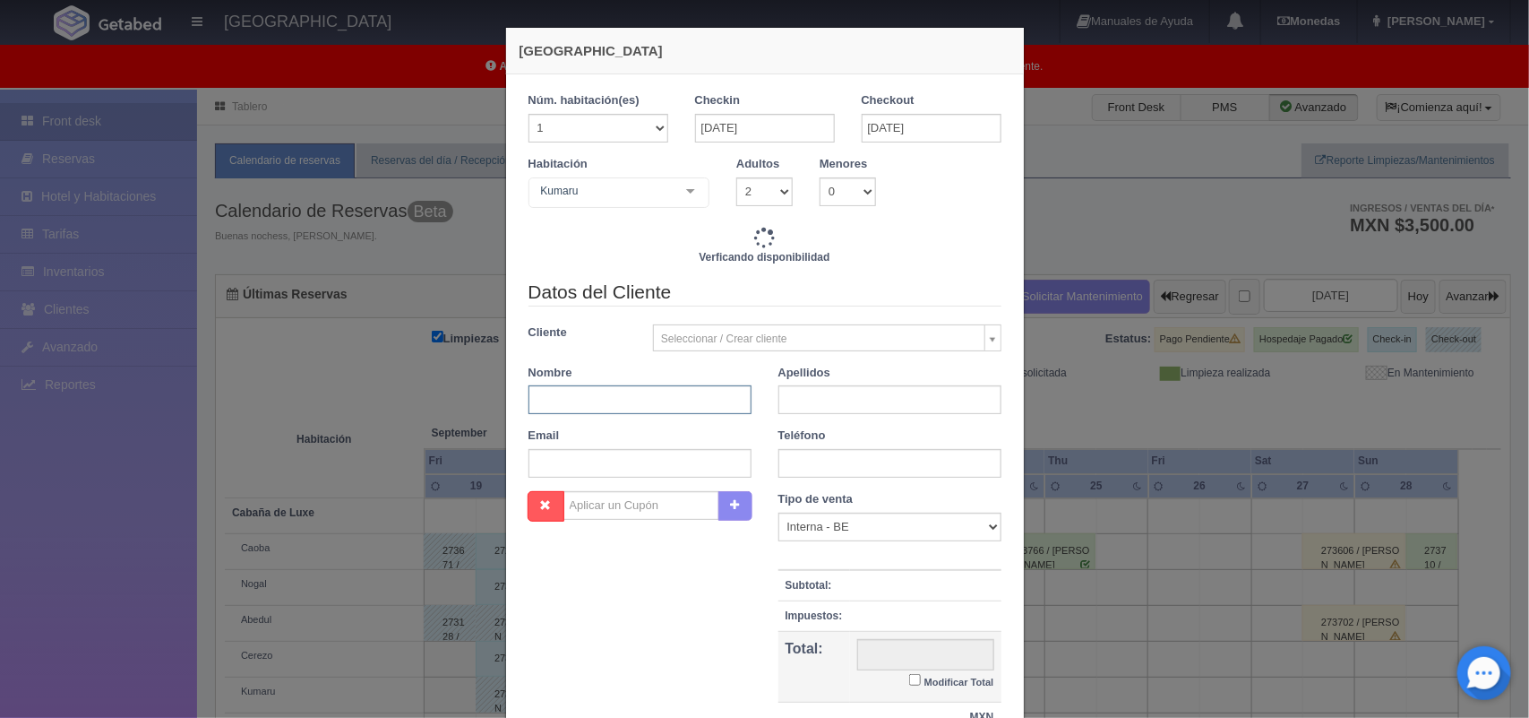
type input "1500.00"
checkbox input "false"
click at [638, 405] on input "text" at bounding box center [640, 399] width 223 height 29
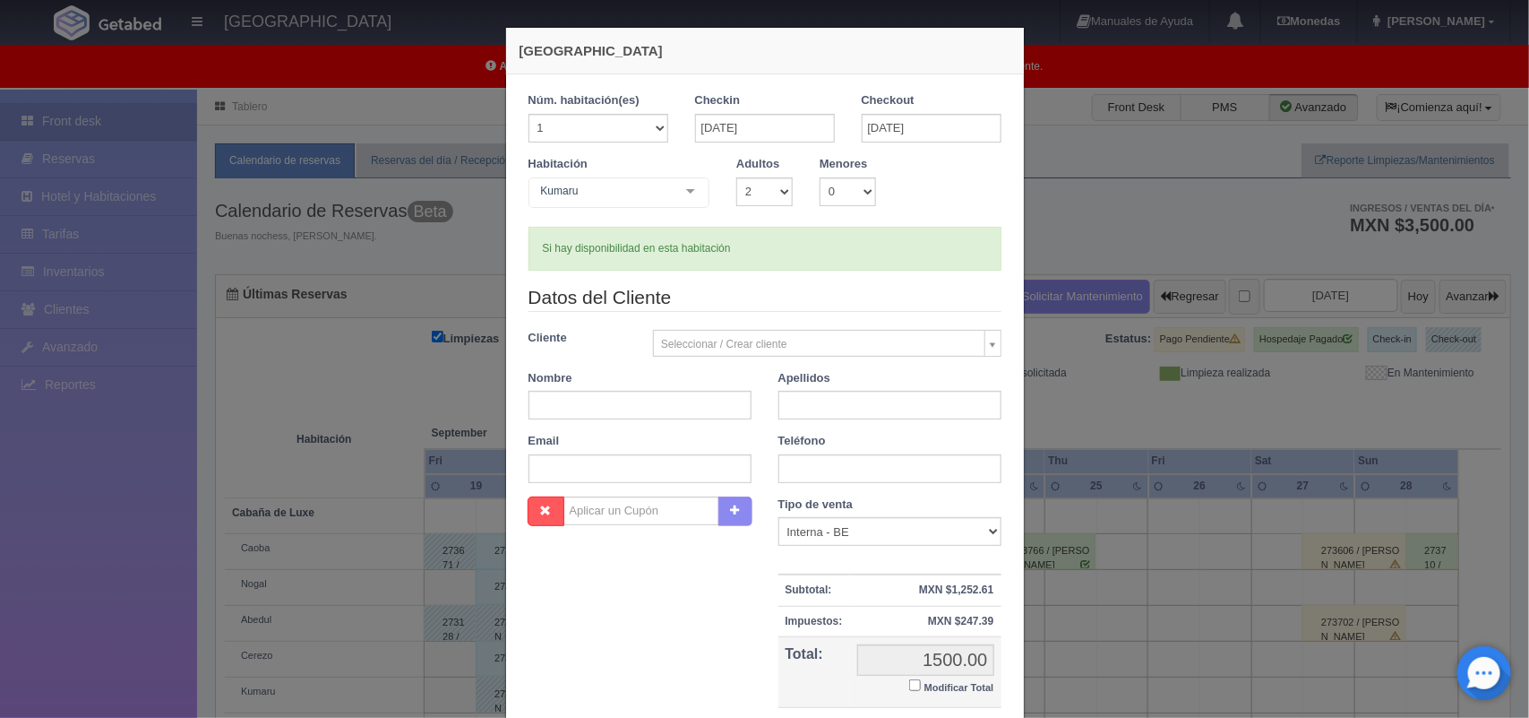
click at [666, 190] on div "Kumaru Cabaña de Luxe Cabaña de Luxe - Sin asignar Caoba Nogal Abedul Cerezo Ku…" at bounding box center [620, 195] width 182 height 36
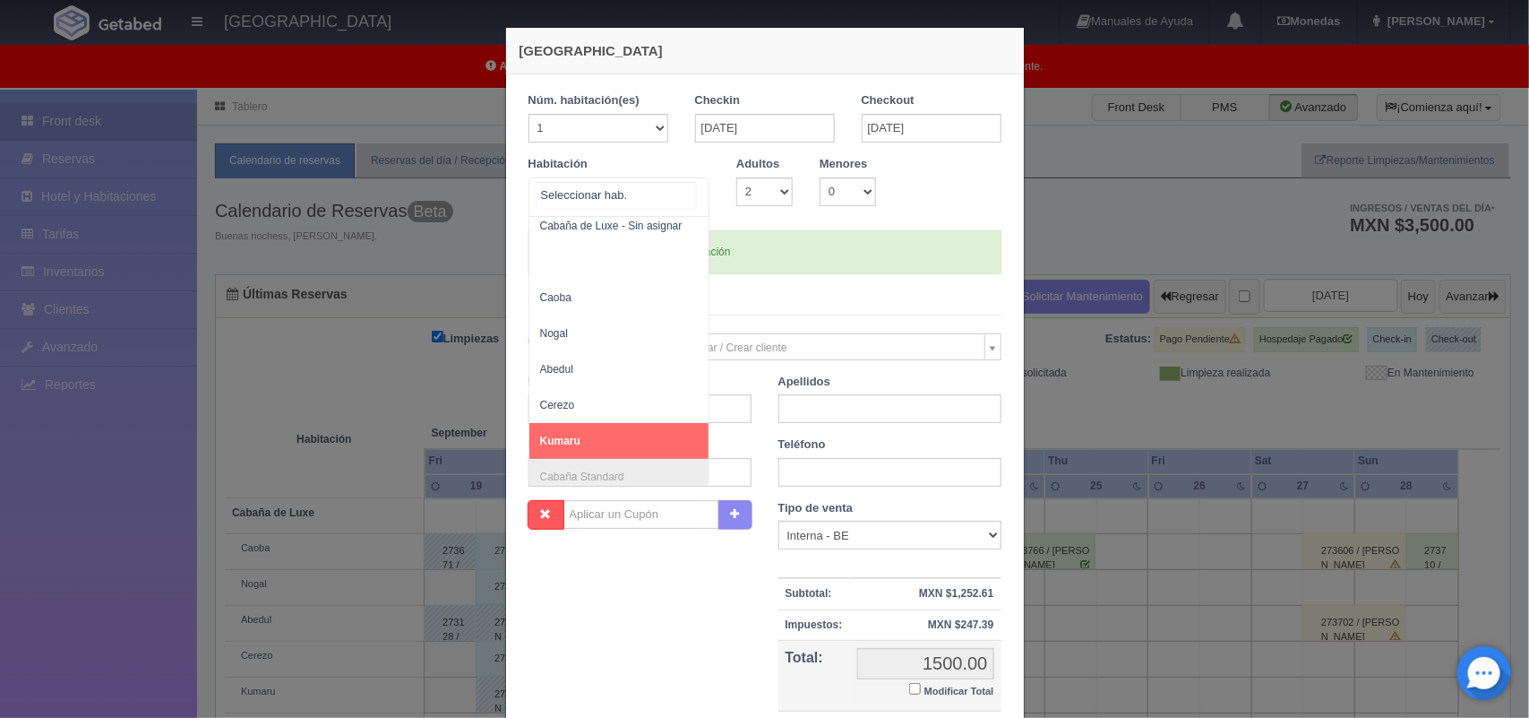
click at [620, 433] on span "Kumaru" at bounding box center [619, 441] width 180 height 36
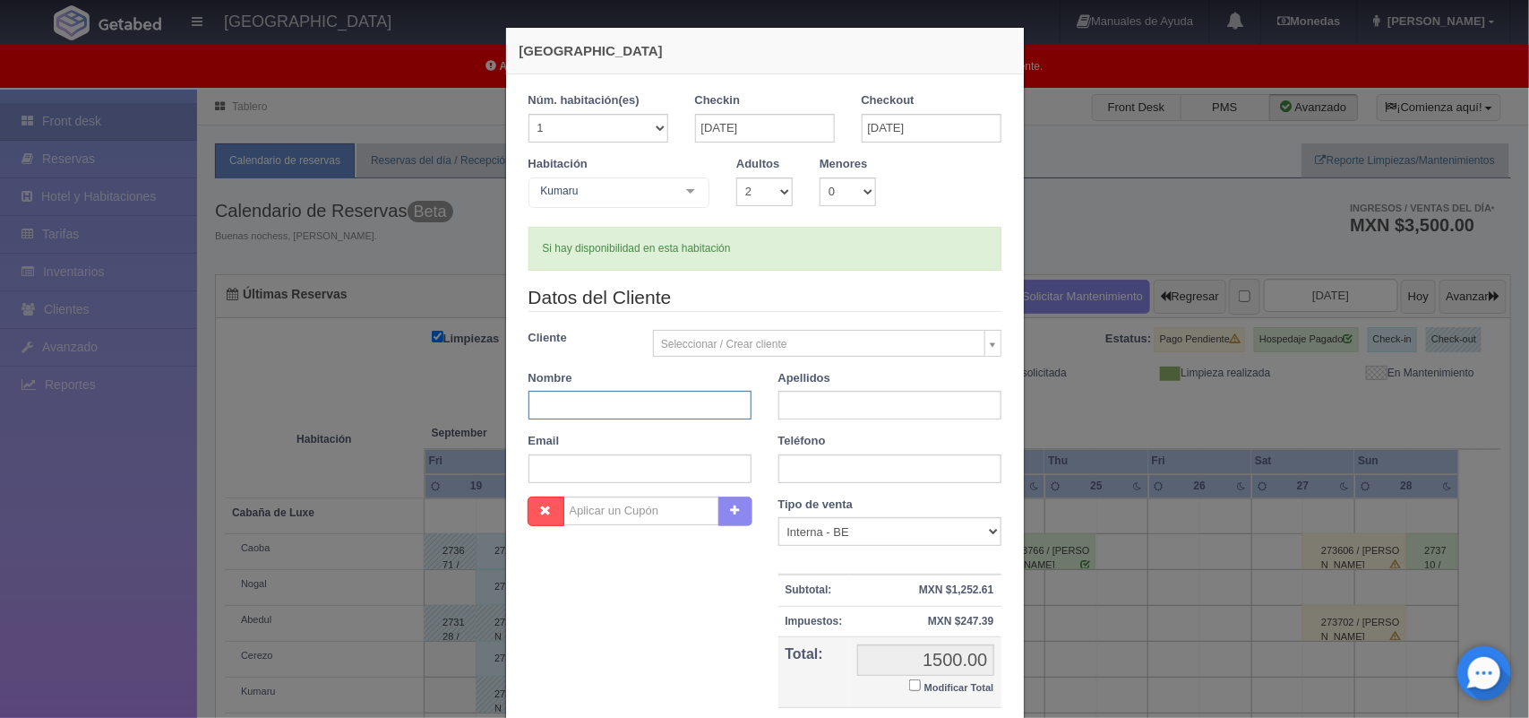
click at [601, 414] on input "text" at bounding box center [640, 405] width 223 height 29
type input "Aldo"
click at [785, 409] on input "text" at bounding box center [889, 405] width 223 height 29
type input "Acosta Gonzales"
click at [910, 688] on input "Modificar Total" at bounding box center [915, 685] width 12 height 12
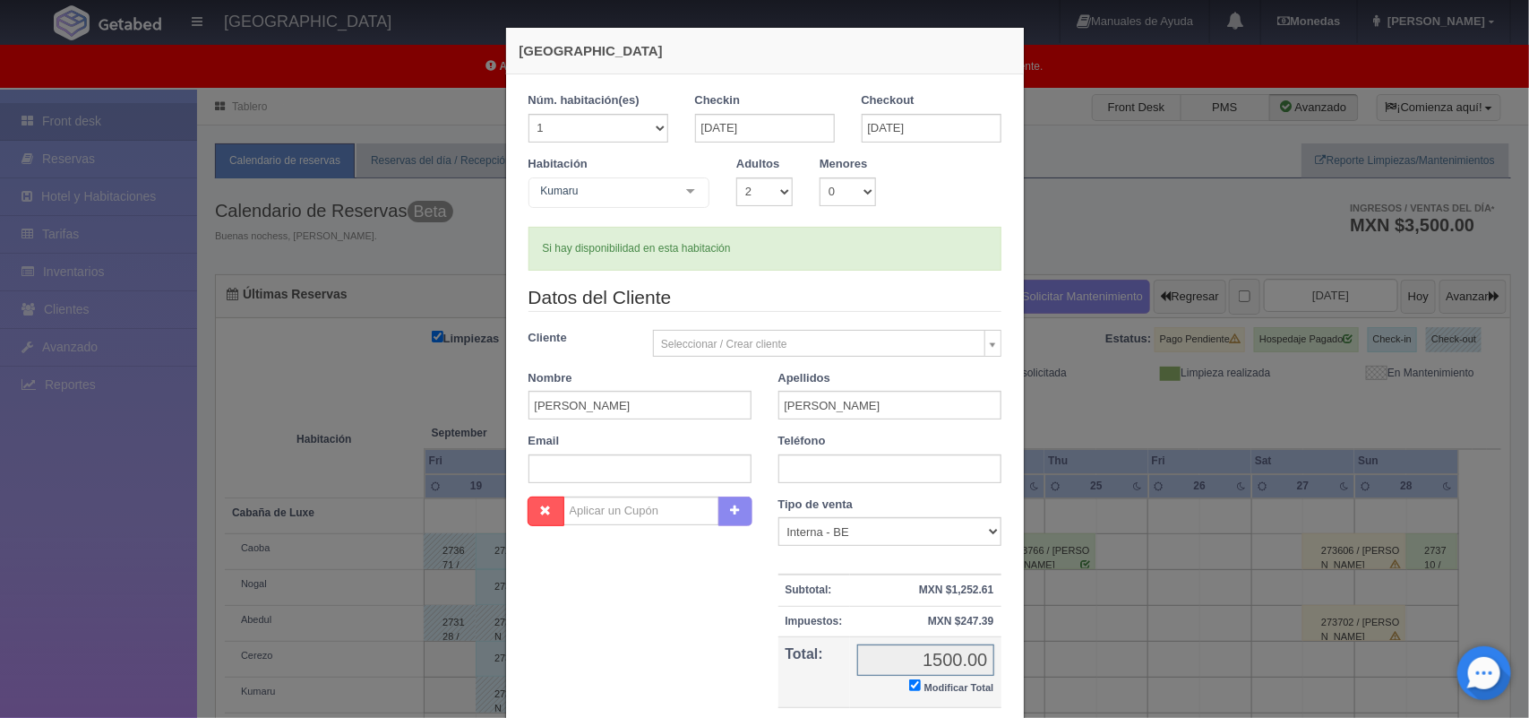
checkbox input "true"
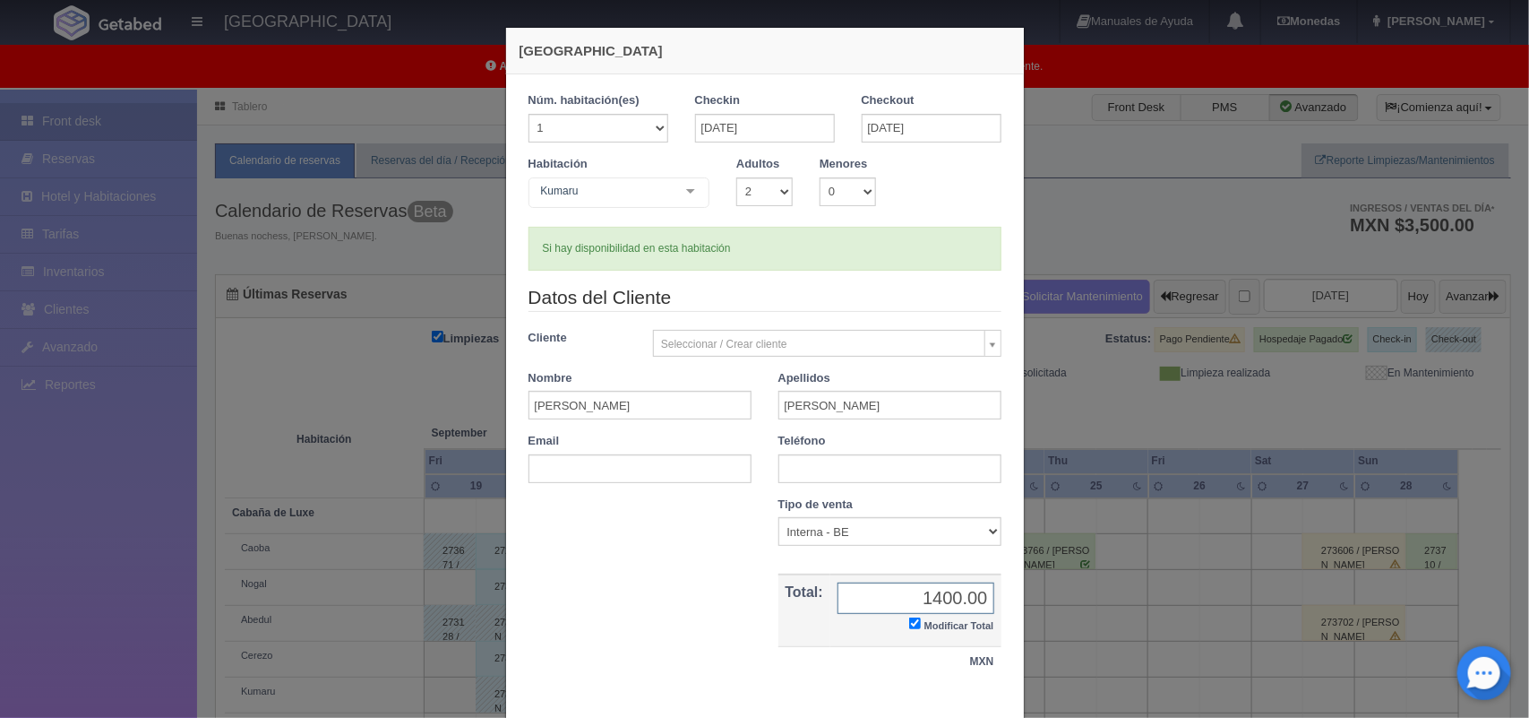
scroll to position [103, 0]
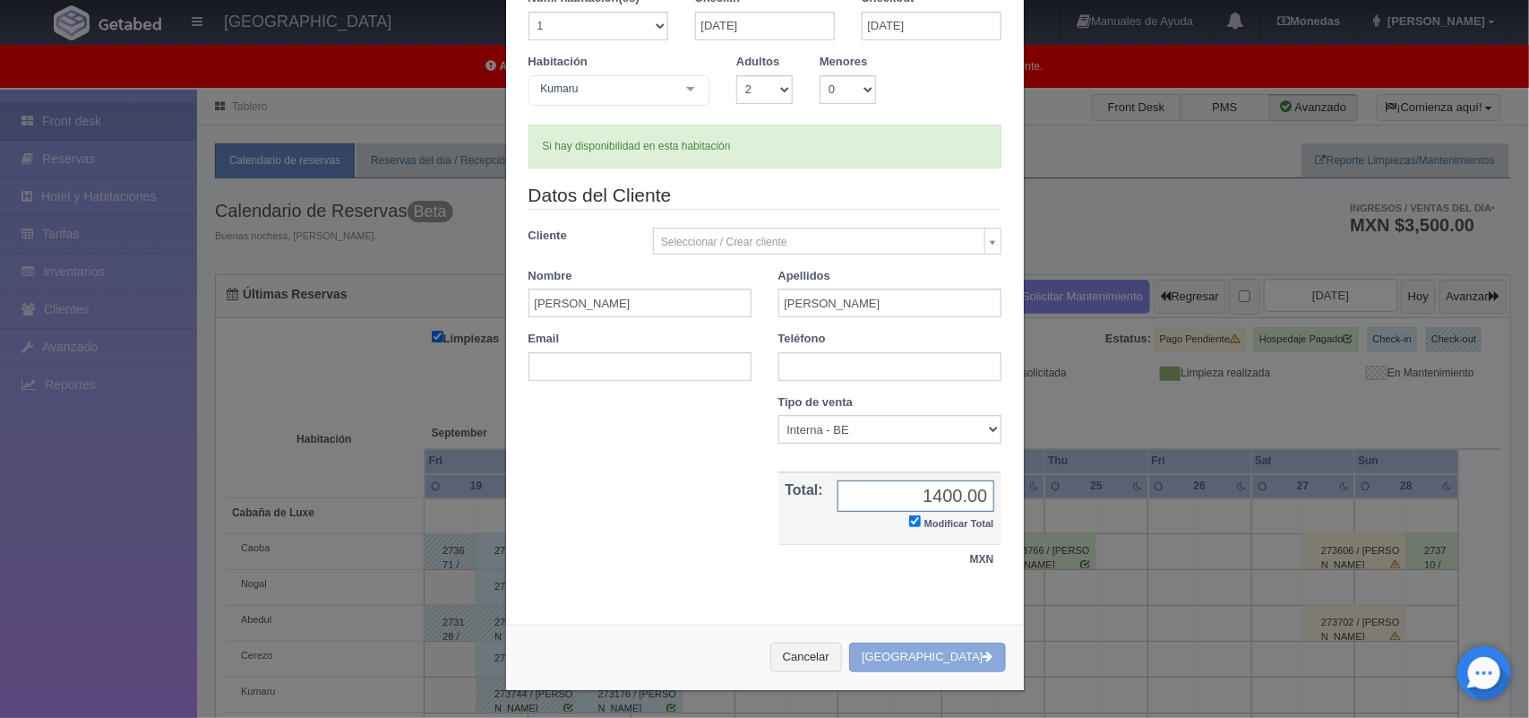
type input "1400.00"
click at [918, 661] on button "[GEOGRAPHIC_DATA]" at bounding box center [927, 657] width 156 height 30
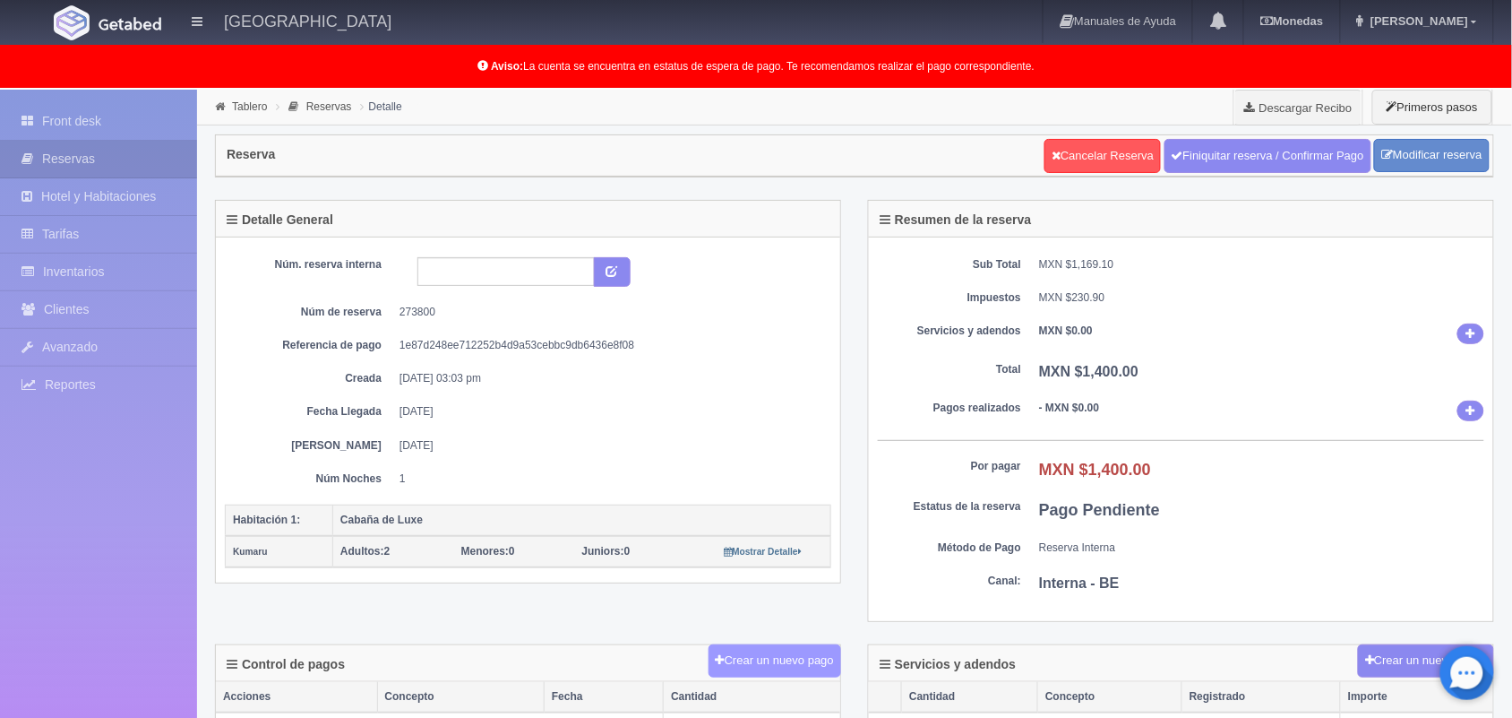
click at [797, 669] on button "Crear un nuevo pago" at bounding box center [775, 660] width 133 height 33
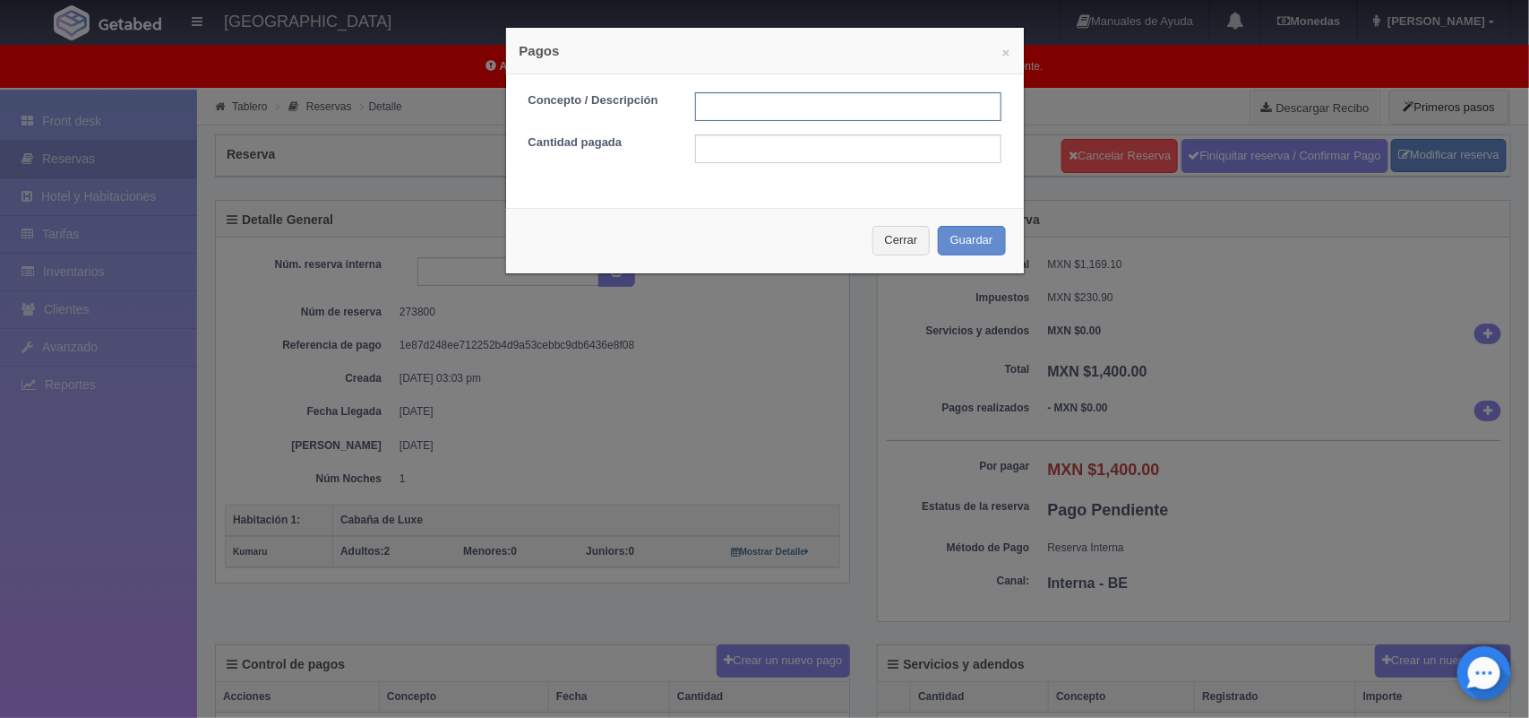
click at [767, 101] on input "text" at bounding box center [848, 106] width 306 height 29
type input "pago con tarjeta 21/09/2025"
click at [776, 145] on input "text" at bounding box center [848, 148] width 306 height 29
type input "1400.00"
click at [947, 251] on button "Guardar" at bounding box center [972, 241] width 68 height 30
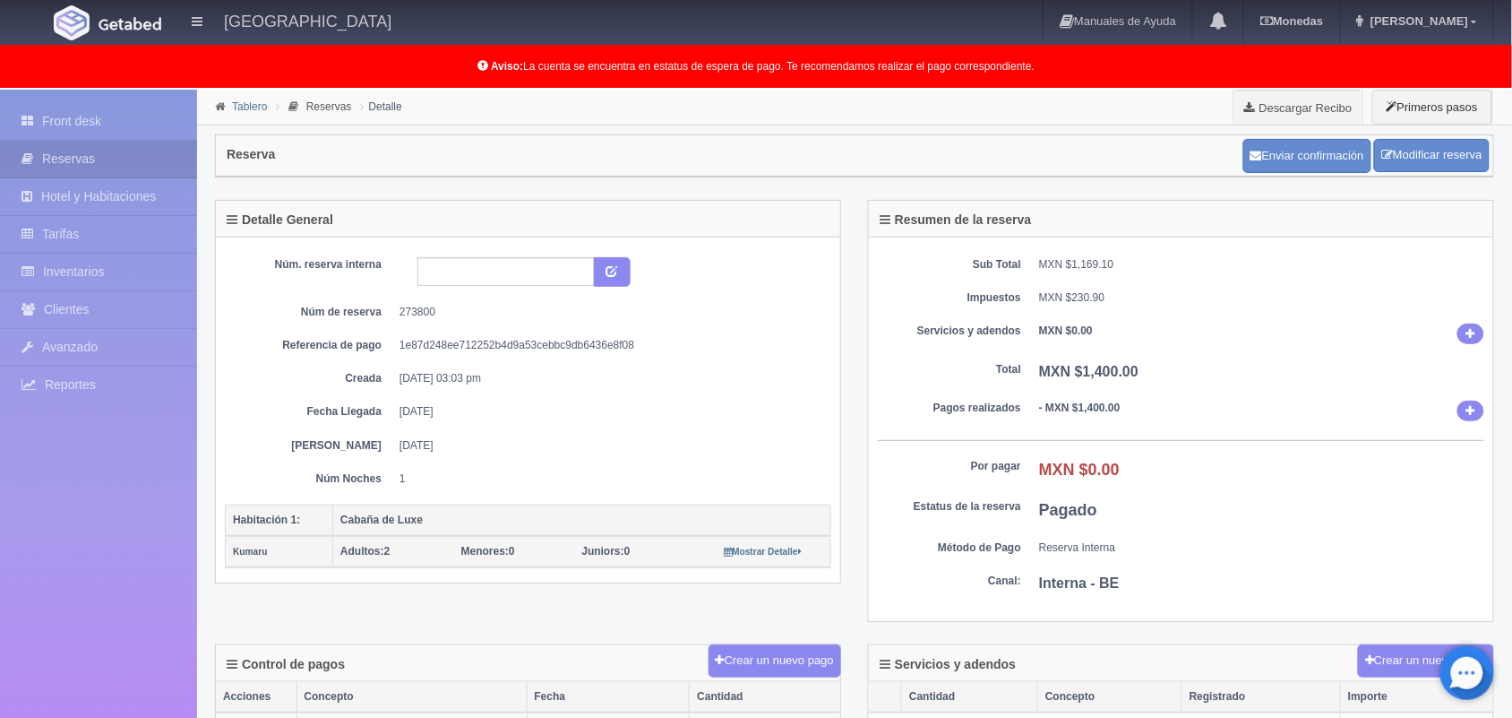
click at [239, 110] on link "Tablero" at bounding box center [249, 106] width 35 height 13
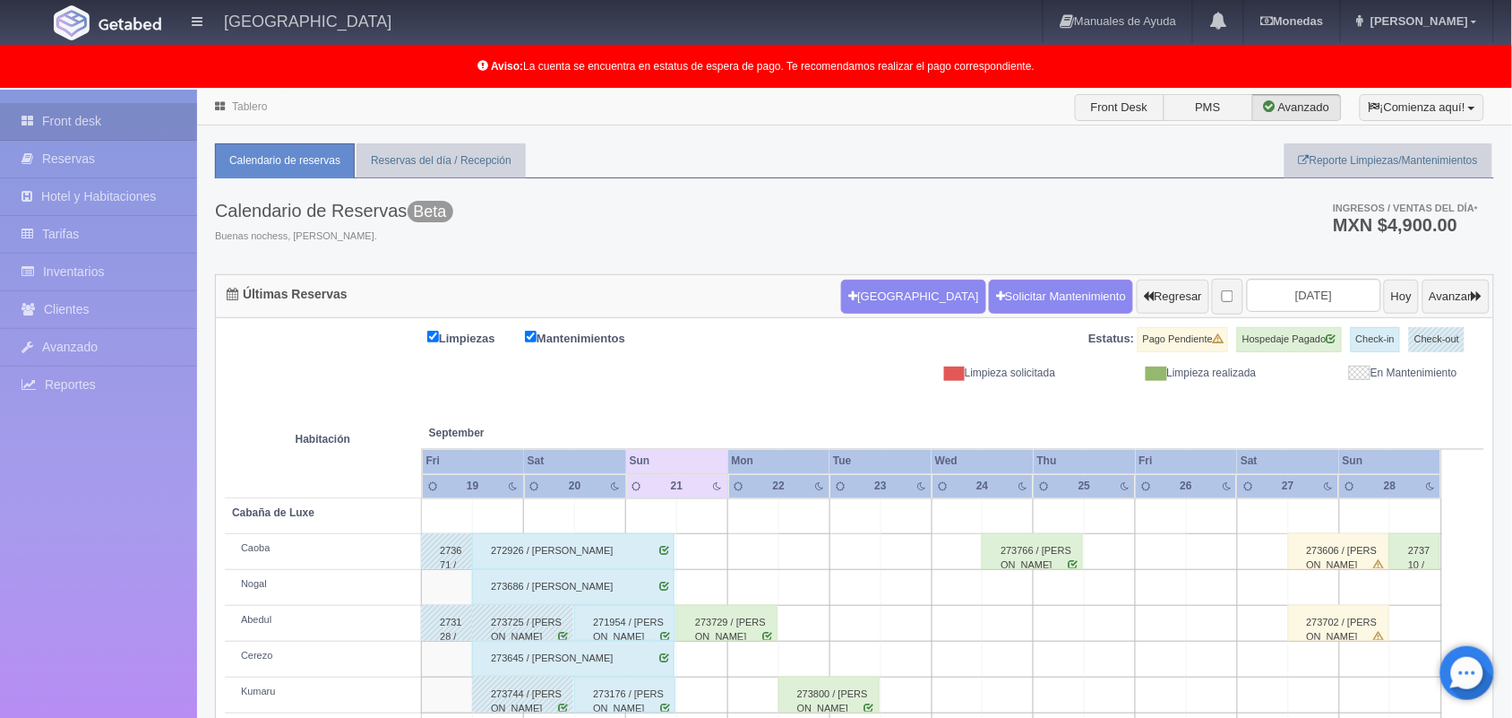
scroll to position [285, 0]
